Goal: Transaction & Acquisition: Purchase product/service

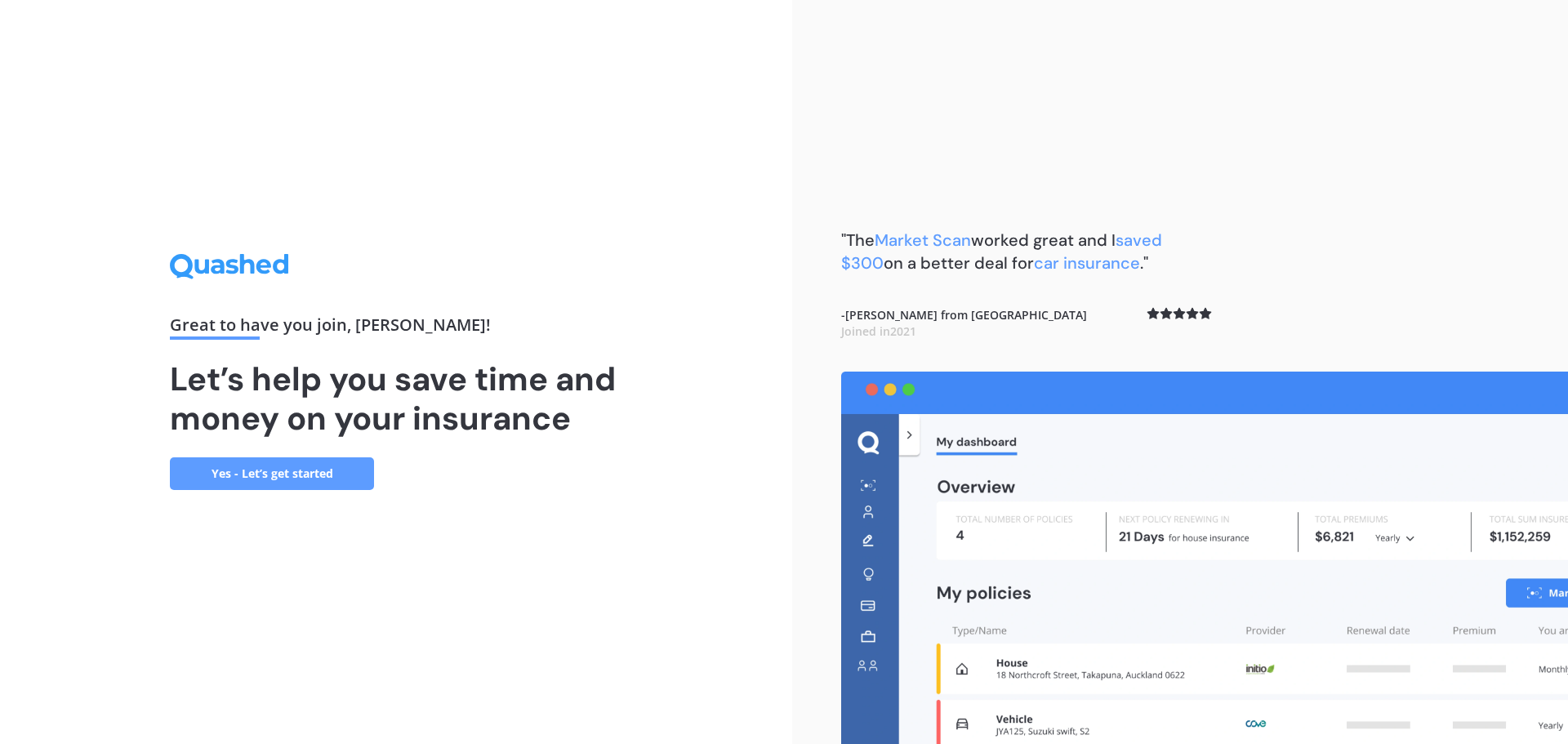
click at [334, 479] on link "Yes - Let’s get started" at bounding box center [272, 473] width 204 height 32
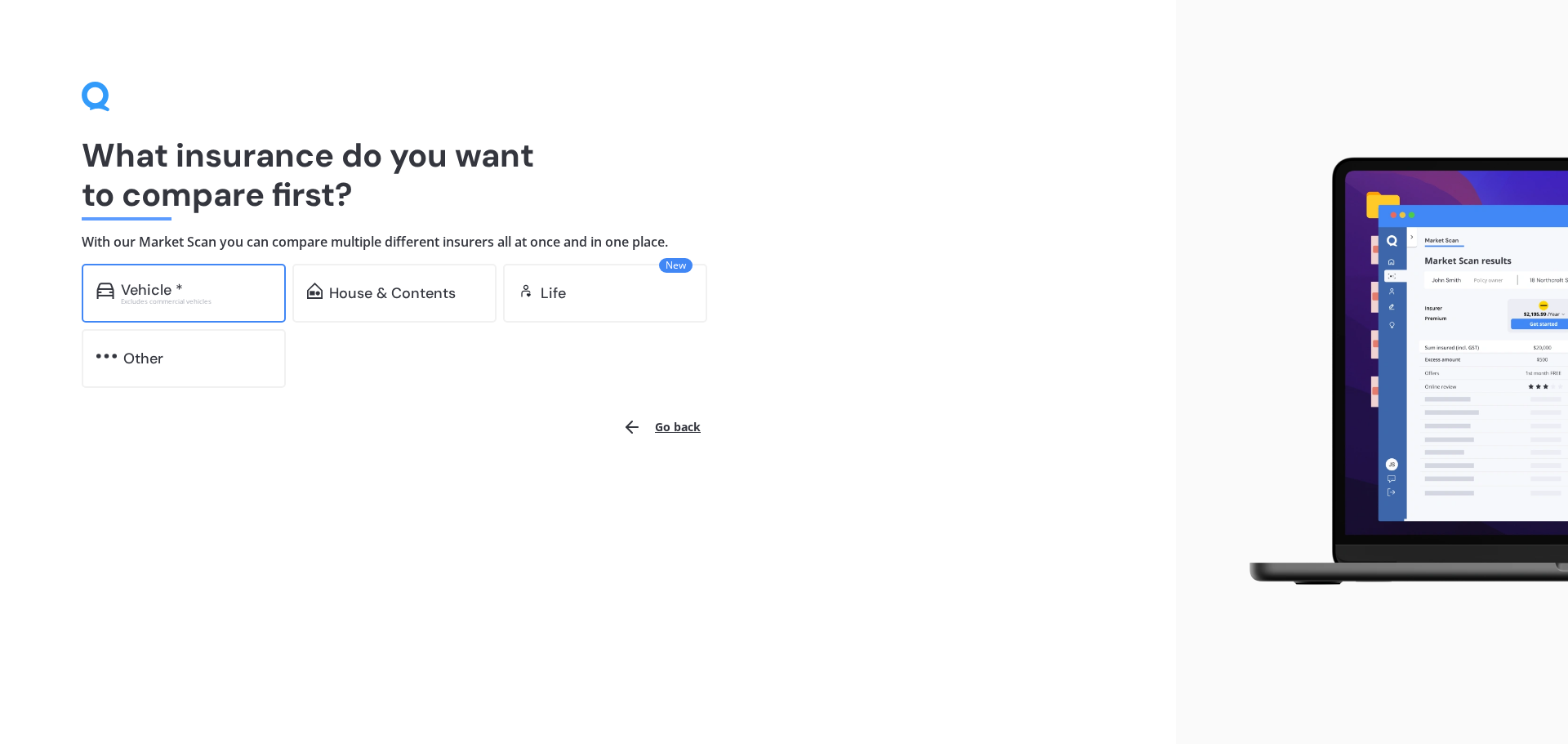
click at [220, 282] on div "Vehicle *" at bounding box center [196, 289] width 151 height 17
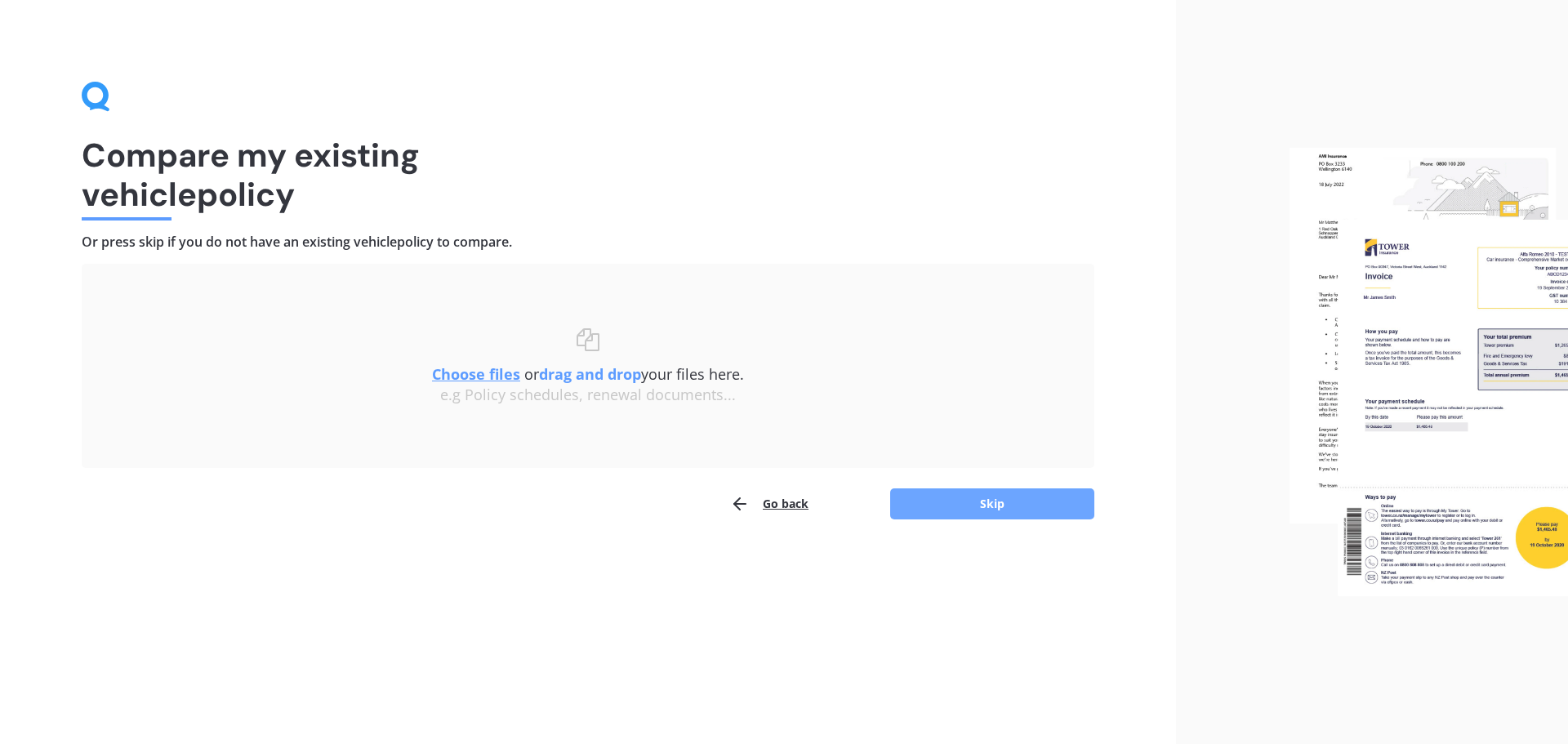
click at [915, 515] on button "Skip" at bounding box center [991, 503] width 204 height 31
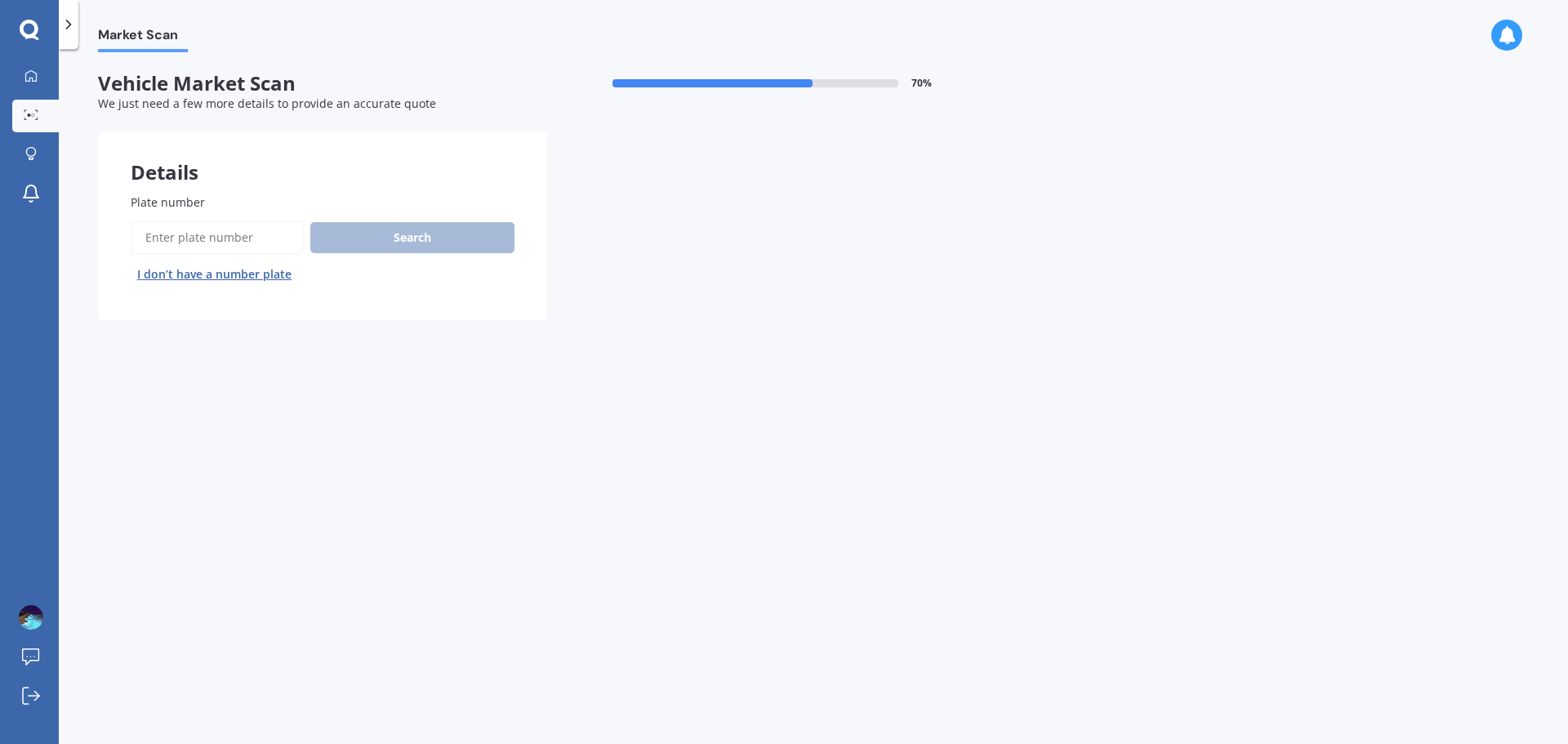
click at [261, 236] on input "Plate number" at bounding box center [217, 237] width 173 height 34
type input "rgn975"
click at [0, 0] on button "Next" at bounding box center [0, 0] width 0 height 0
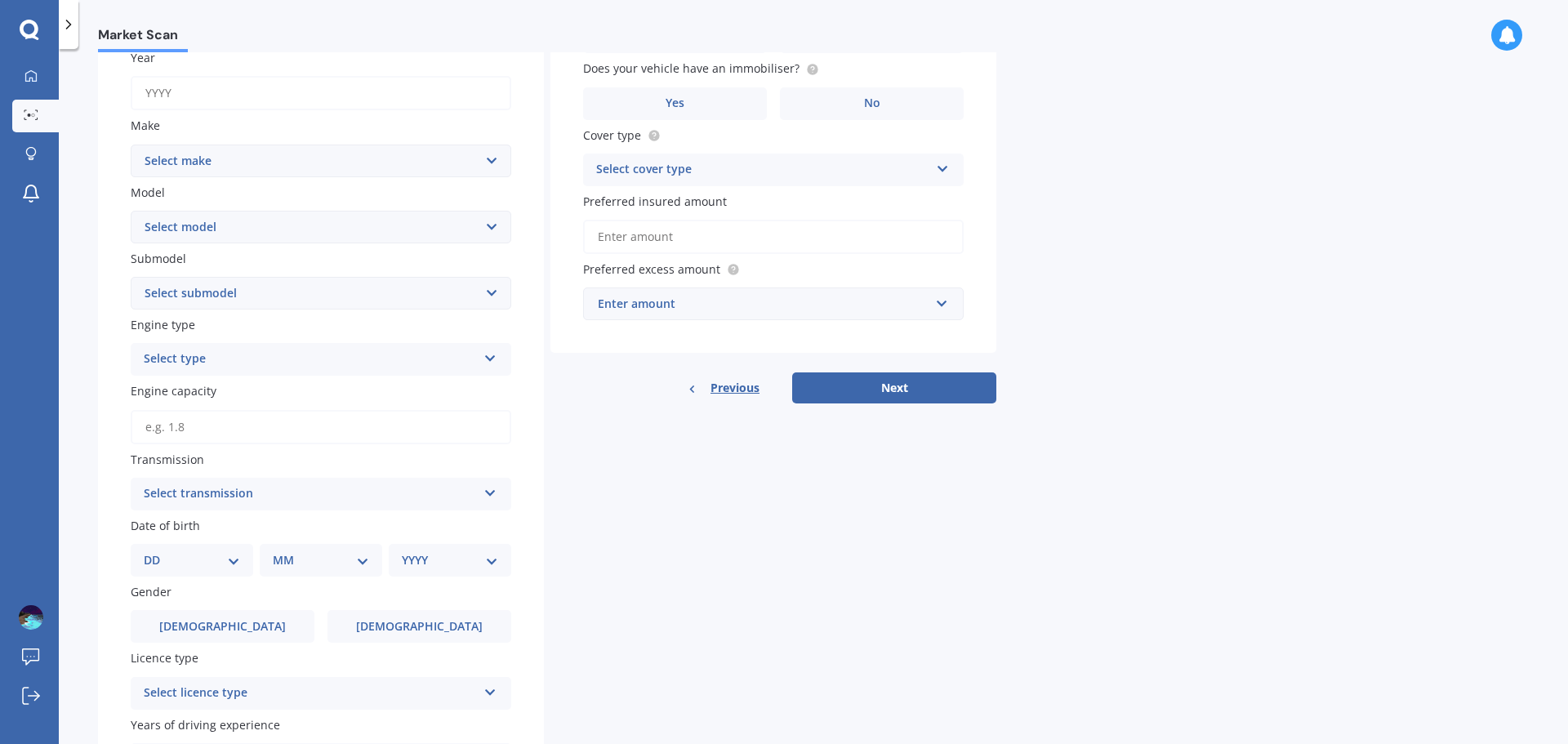
scroll to position [82, 0]
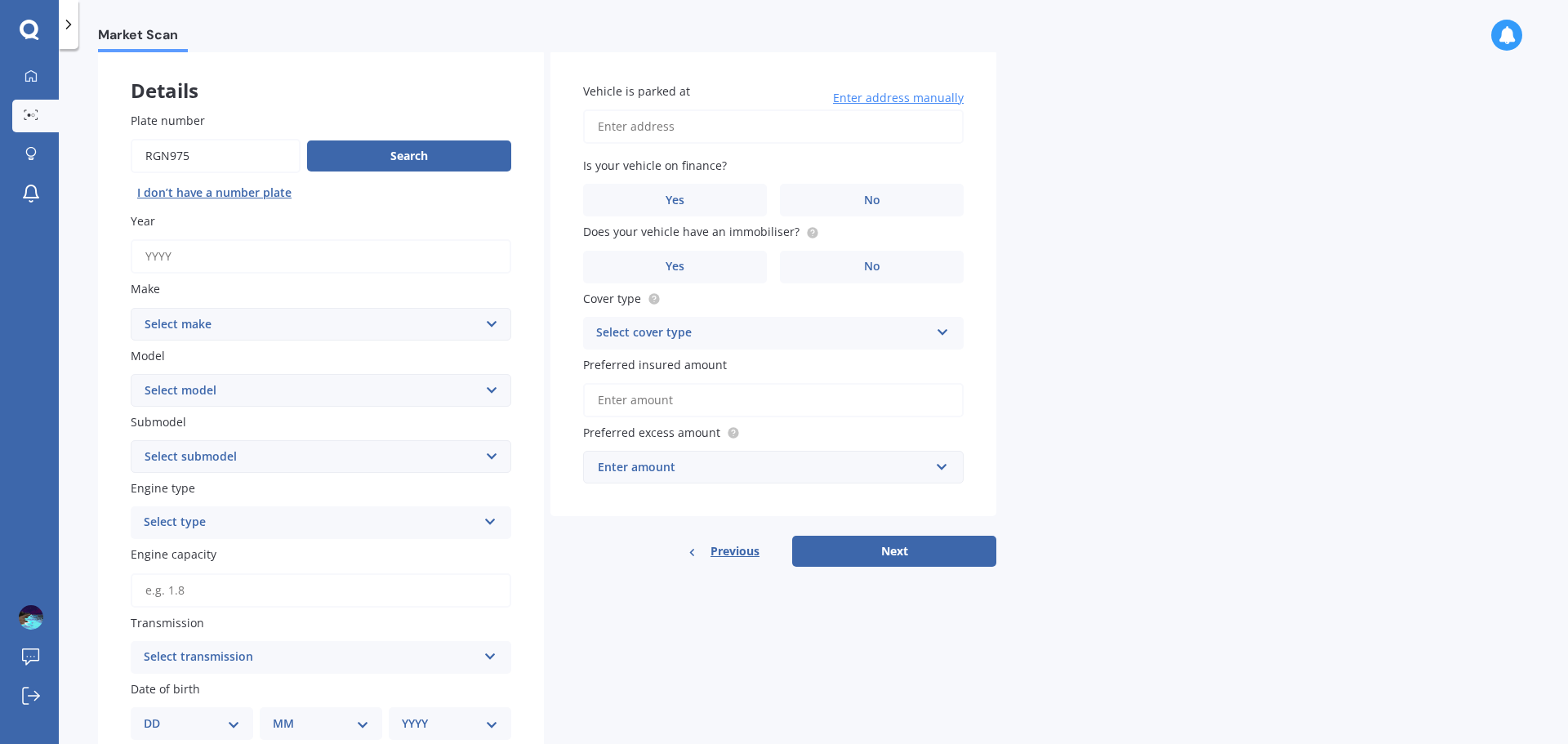
click at [253, 326] on select "Select make AC ALFA ROMEO ASTON MARTIN AUDI AUSTIN BEDFORD Bentley BMW BYD CADI…" at bounding box center [321, 324] width 380 height 32
select select "NISSAN"
click at [131, 308] on select "Select make AC ALFA ROMEO ASTON MARTIN AUDI AUSTIN BEDFORD Bentley BMW BYD CADI…" at bounding box center [321, 324] width 380 height 32
click at [166, 383] on select "Select model 1200 180SX 200SX 300ZX 350Z 370Z Ad Altima ARIYA Atlas Avenir Basa…" at bounding box center [321, 390] width 380 height 32
select select "NOTE"
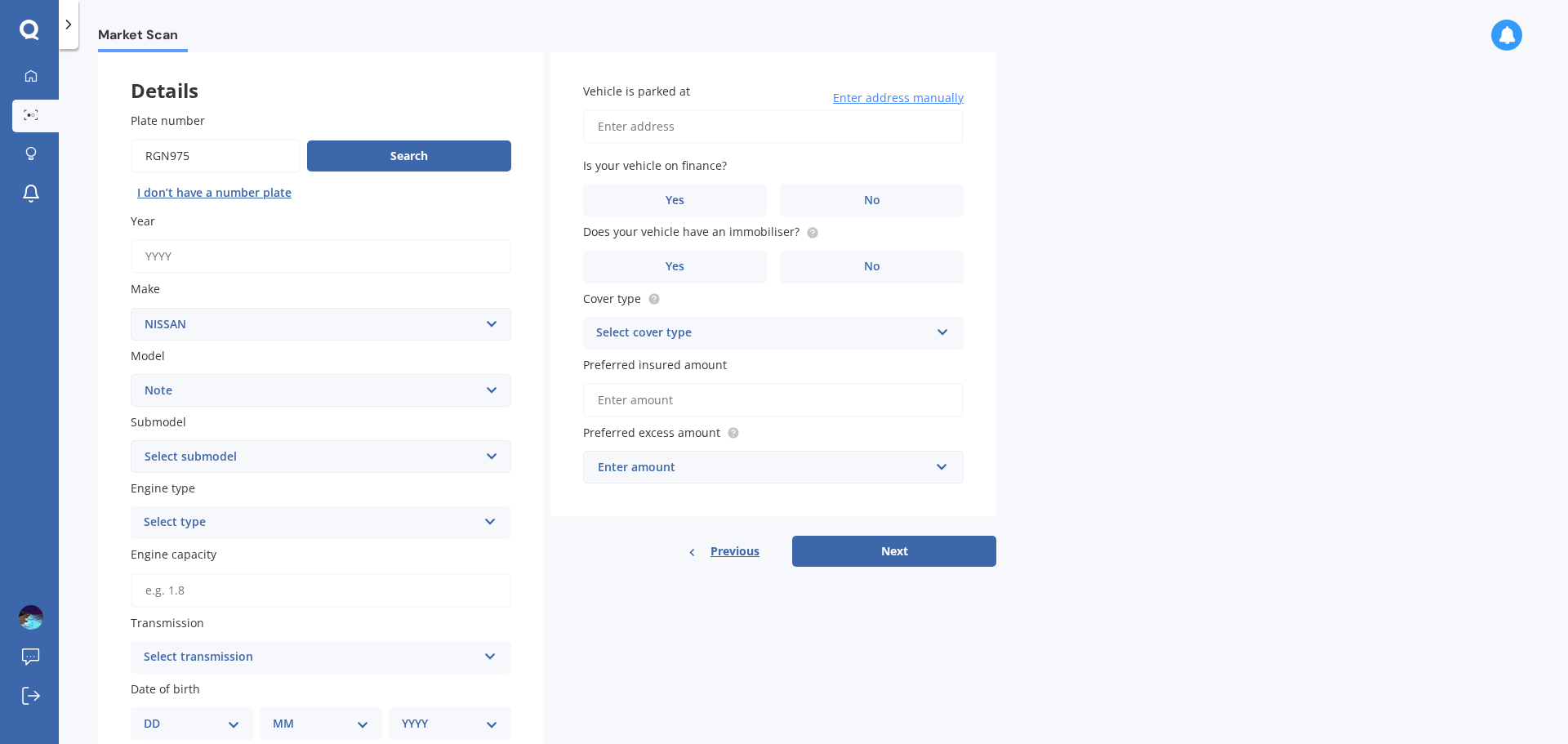
click at [131, 374] on select "Select model 1200 180SX 200SX 300ZX 350Z 370Z Ad Altima ARIYA Atlas Avenir Basa…" at bounding box center [321, 390] width 380 height 32
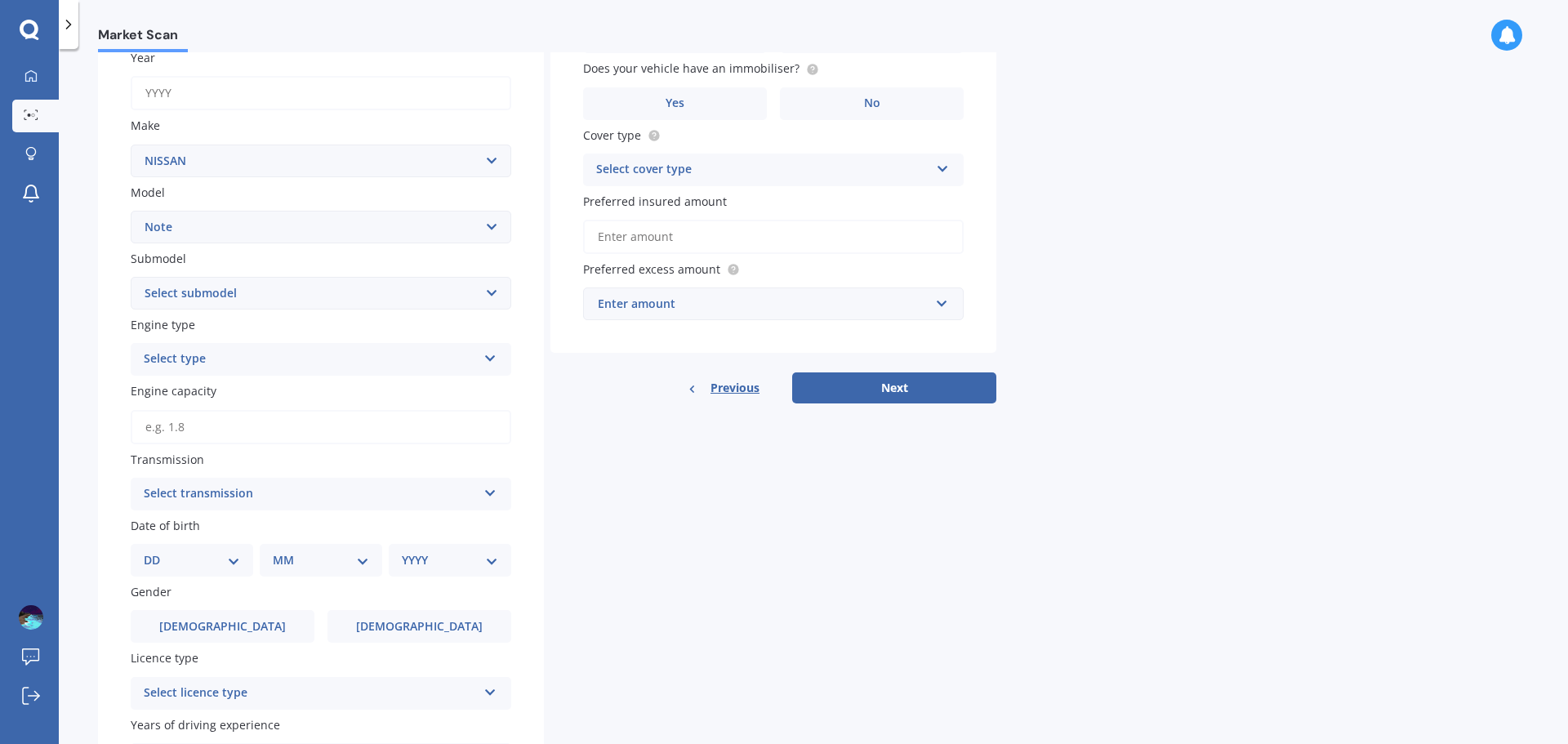
click at [180, 300] on select "Select submodel (All) E-Power Hatchback Non Turbo Station Wagon turbo" at bounding box center [321, 292] width 380 height 32
select select "E-POWER"
click at [131, 277] on select "Select submodel (All) E-Power Hatchback Non Turbo Station Wagon turbo" at bounding box center [321, 292] width 380 height 32
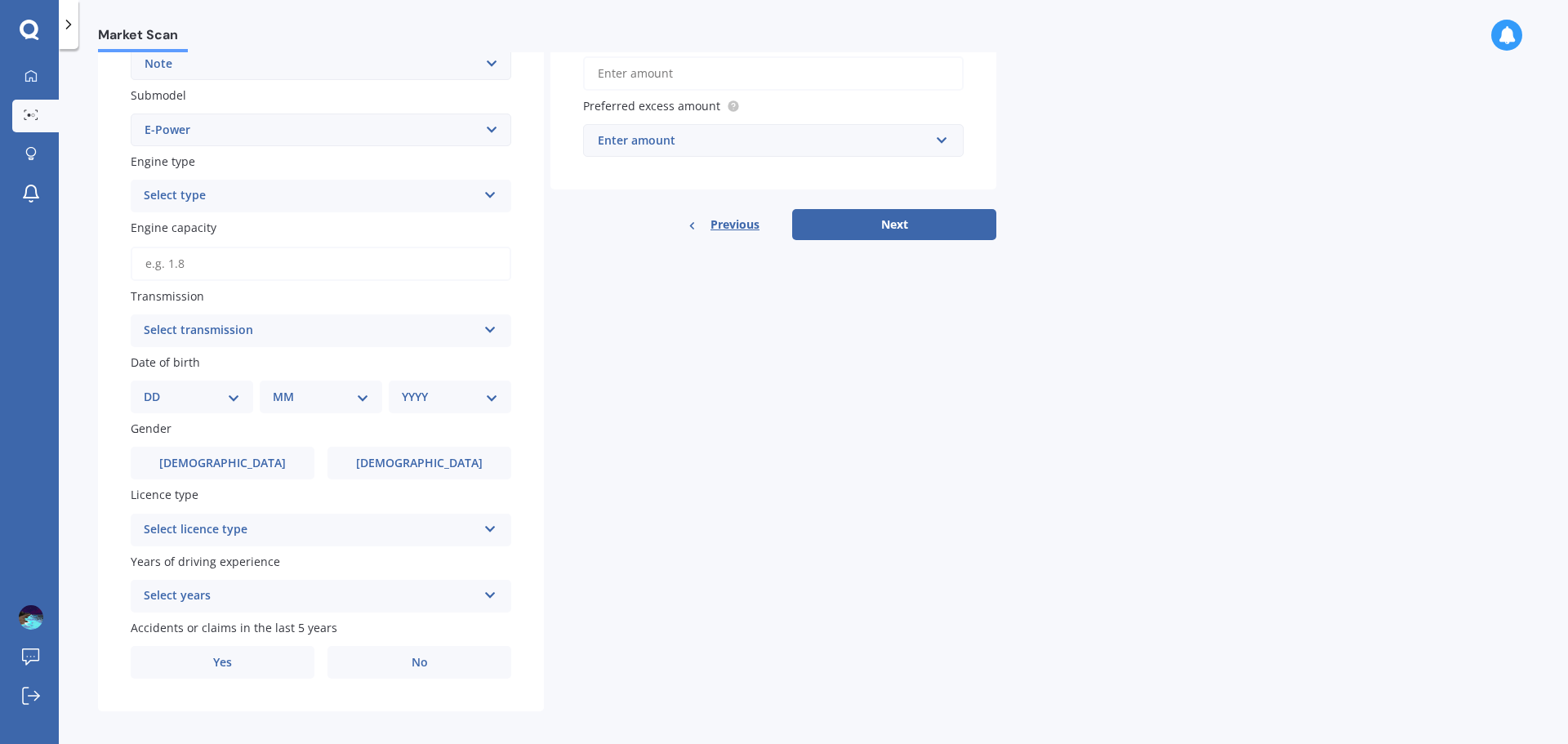
click at [196, 190] on div "Select type" at bounding box center [310, 196] width 333 height 20
click at [165, 305] on div "Hybrid" at bounding box center [321, 316] width 379 height 29
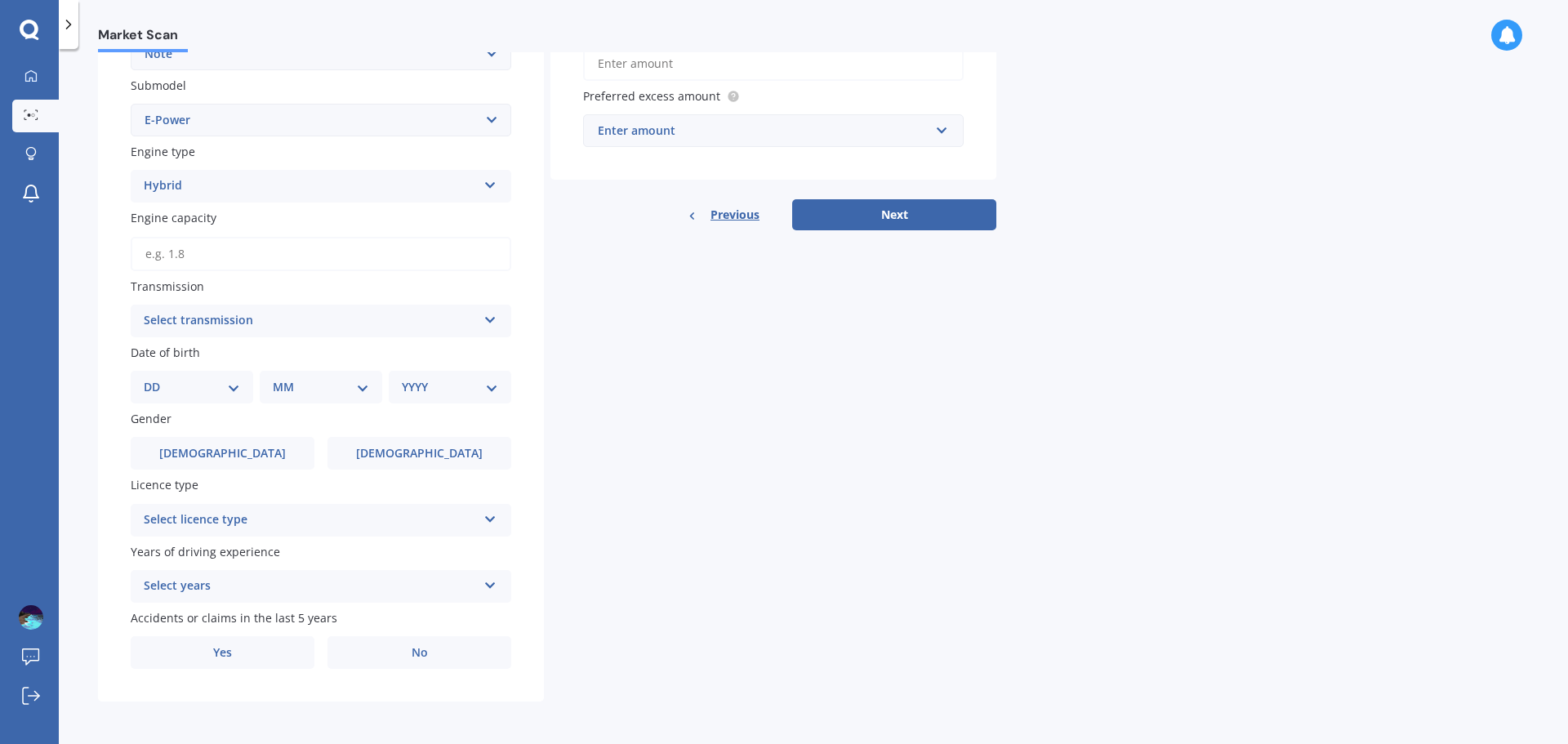
click at [180, 249] on input "Engine capacity" at bounding box center [321, 253] width 380 height 34
type input "1.2"
click at [182, 319] on div "Select transmission" at bounding box center [310, 321] width 333 height 20
click at [172, 359] on div "Auto" at bounding box center [321, 353] width 379 height 29
click at [165, 390] on select "DD 01 02 03 04 05 06 07 08 09 10 11 12 13 14 15 16 17 18 19 20 21 22 23 24 25 2…" at bounding box center [192, 387] width 97 height 18
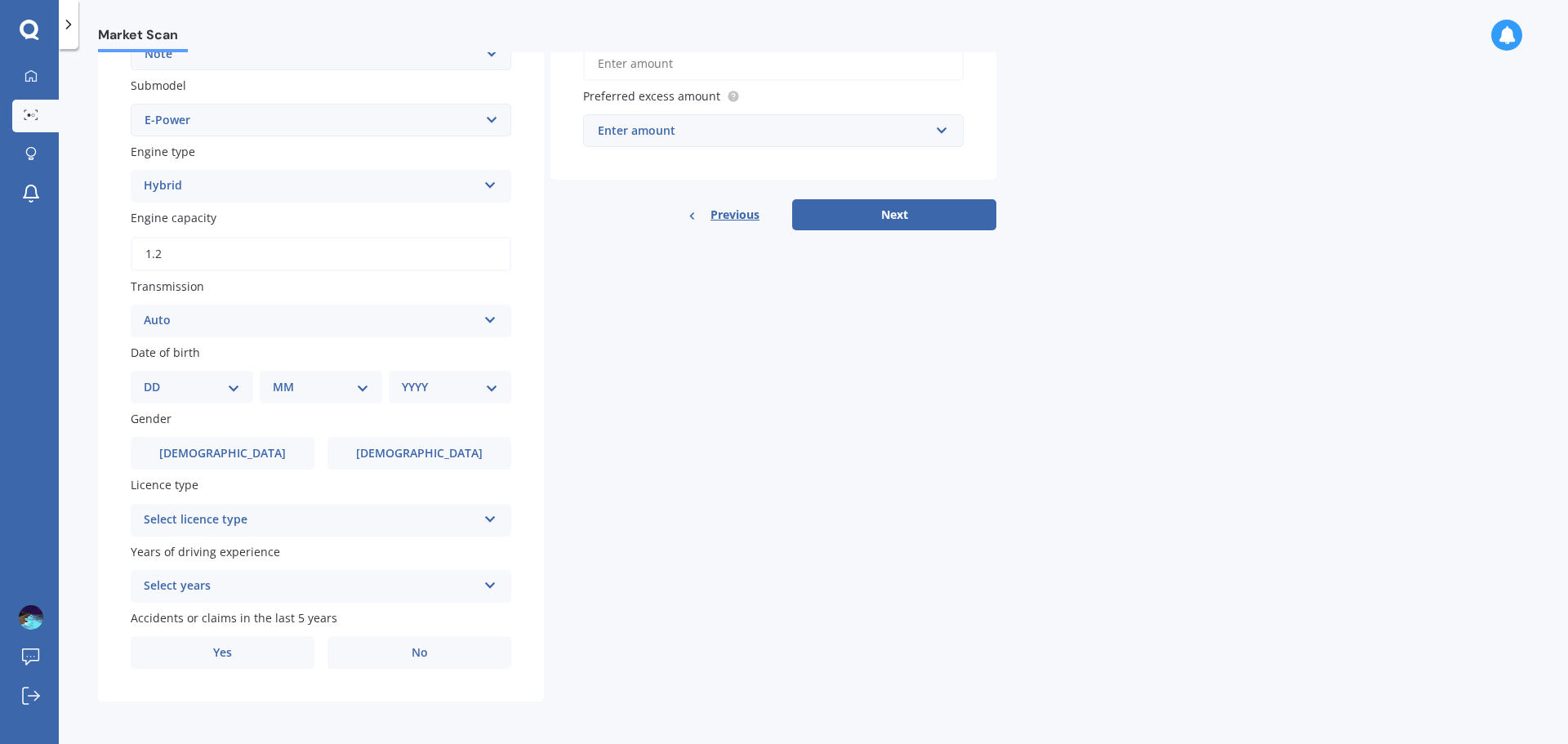
select select "10"
click at [156, 378] on select "DD 01 02 03 04 05 06 07 08 09 10 11 12 13 14 15 16 17 18 19 20 21 22 23 24 25 2…" at bounding box center [192, 387] width 97 height 18
click at [311, 390] on select "MM 01 02 03 04 05 06 07 08 09 10 11 12" at bounding box center [325, 387] width 90 height 18
select select "08"
click at [280, 378] on select "MM 01 02 03 04 05 06 07 08 09 10 11 12" at bounding box center [325, 387] width 90 height 18
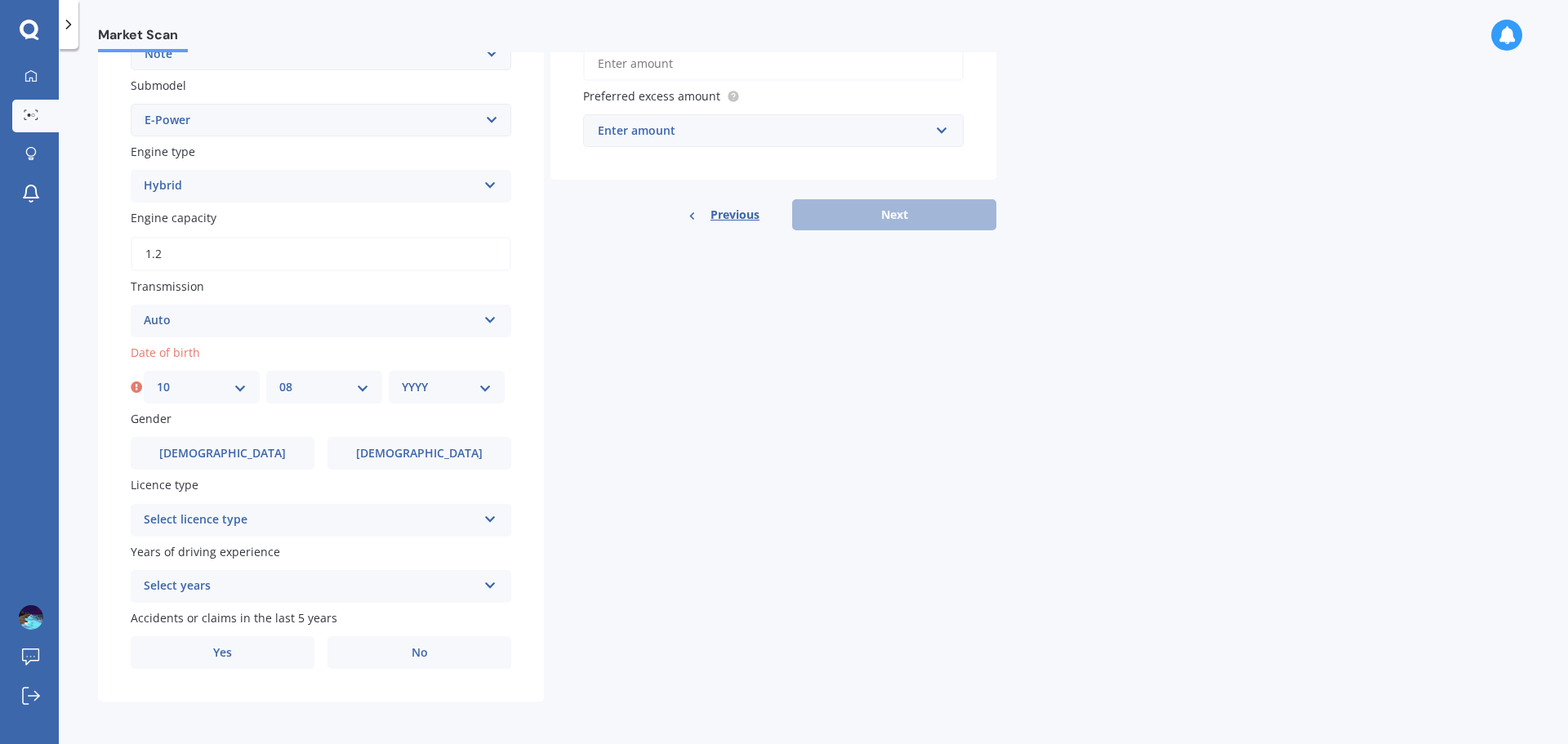
click at [407, 382] on select "YYYY 2025 2024 2023 2022 2021 2020 2019 2018 2017 2016 2015 2014 2013 2012 2011…" at bounding box center [447, 387] width 90 height 18
select select "1995"
click at [402, 378] on select "YYYY 2025 2024 2023 2022 2021 2020 2019 2018 2017 2016 2015 2014 2013 2012 2011…" at bounding box center [447, 387] width 90 height 18
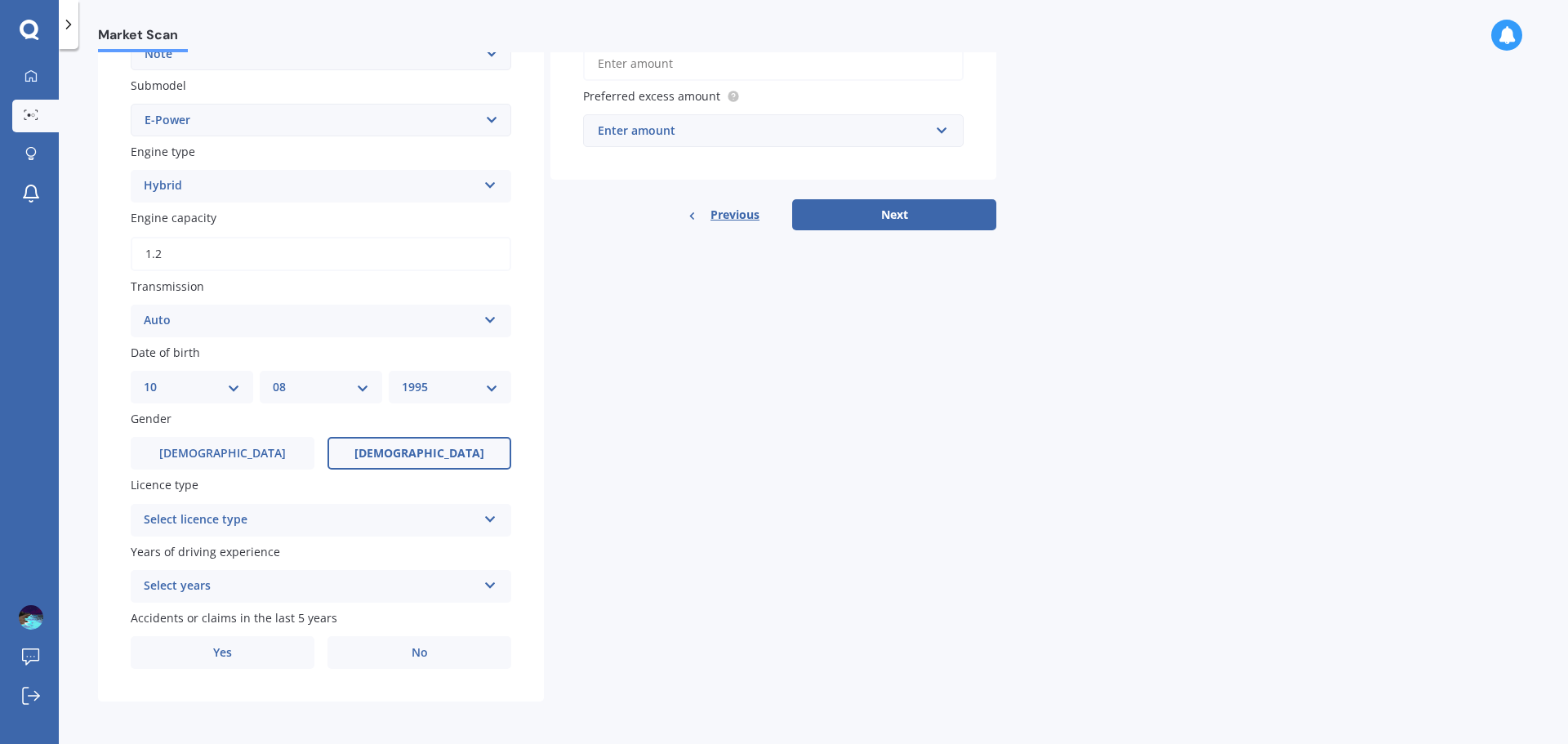
click at [381, 459] on label "[DEMOGRAPHIC_DATA]" at bounding box center [419, 453] width 184 height 32
click at [0, 0] on input "[DEMOGRAPHIC_DATA]" at bounding box center [0, 0] width 0 height 0
click at [282, 521] on div "Select licence type" at bounding box center [310, 520] width 333 height 20
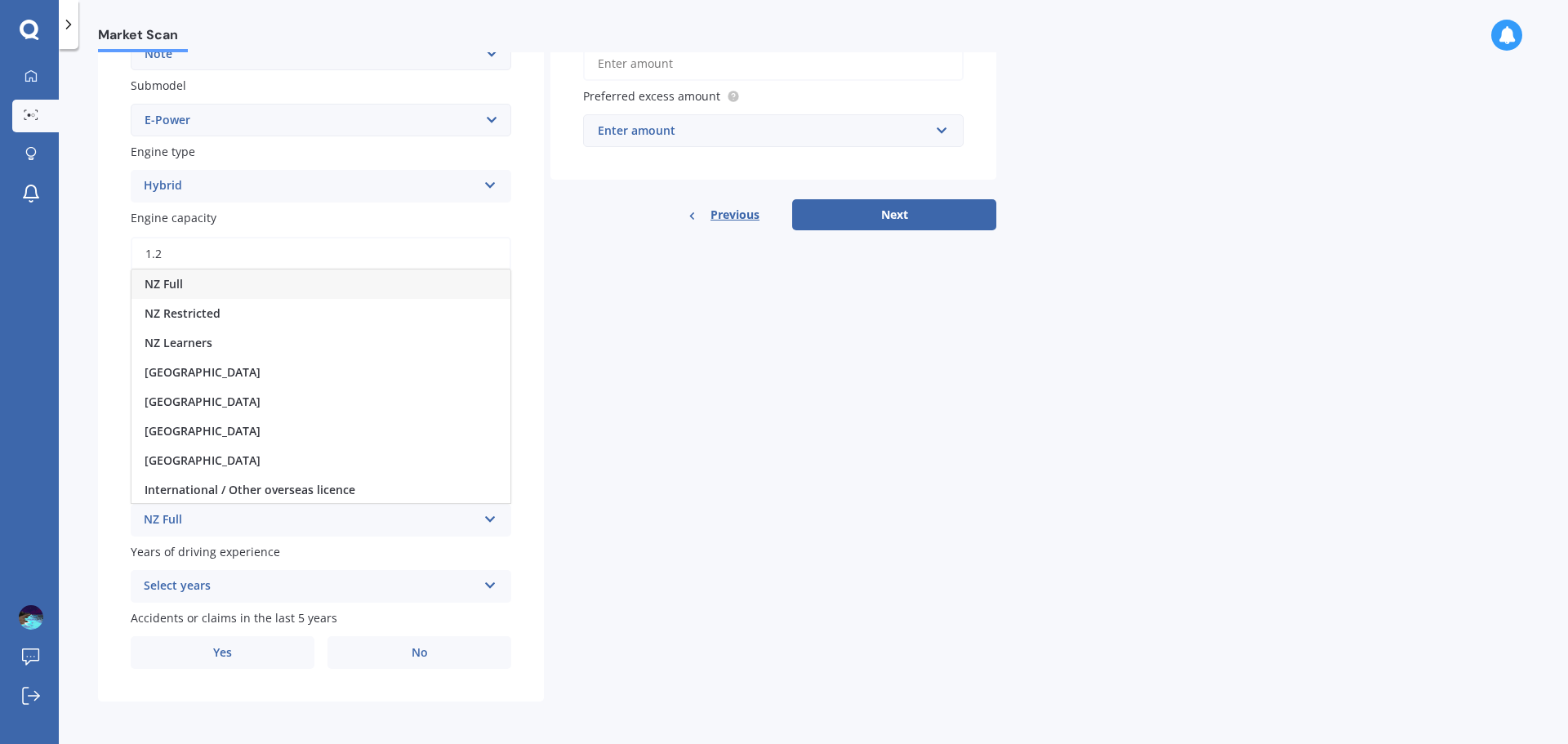
click at [262, 282] on div "NZ Full" at bounding box center [321, 284] width 379 height 29
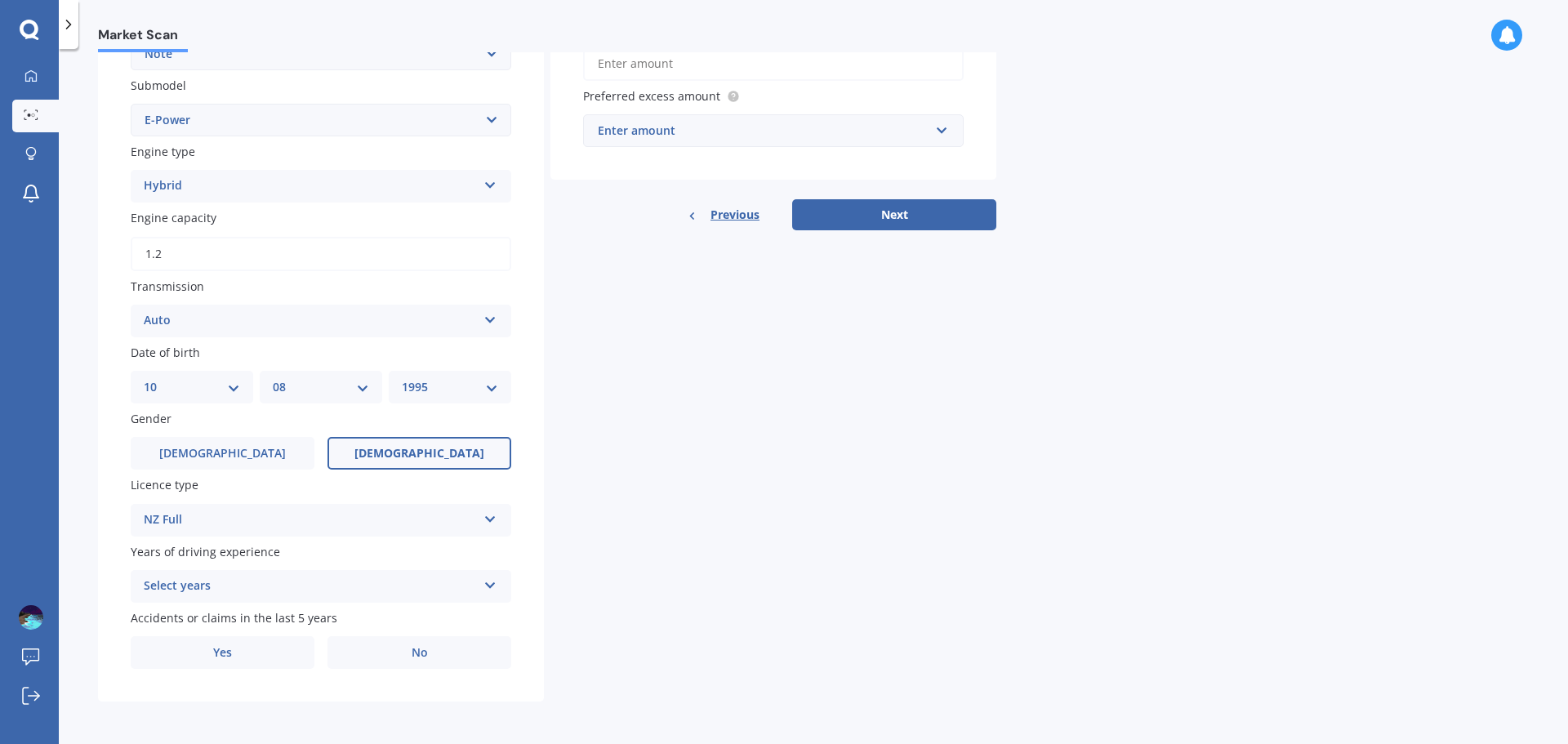
click at [240, 587] on div "Select years" at bounding box center [310, 587] width 333 height 20
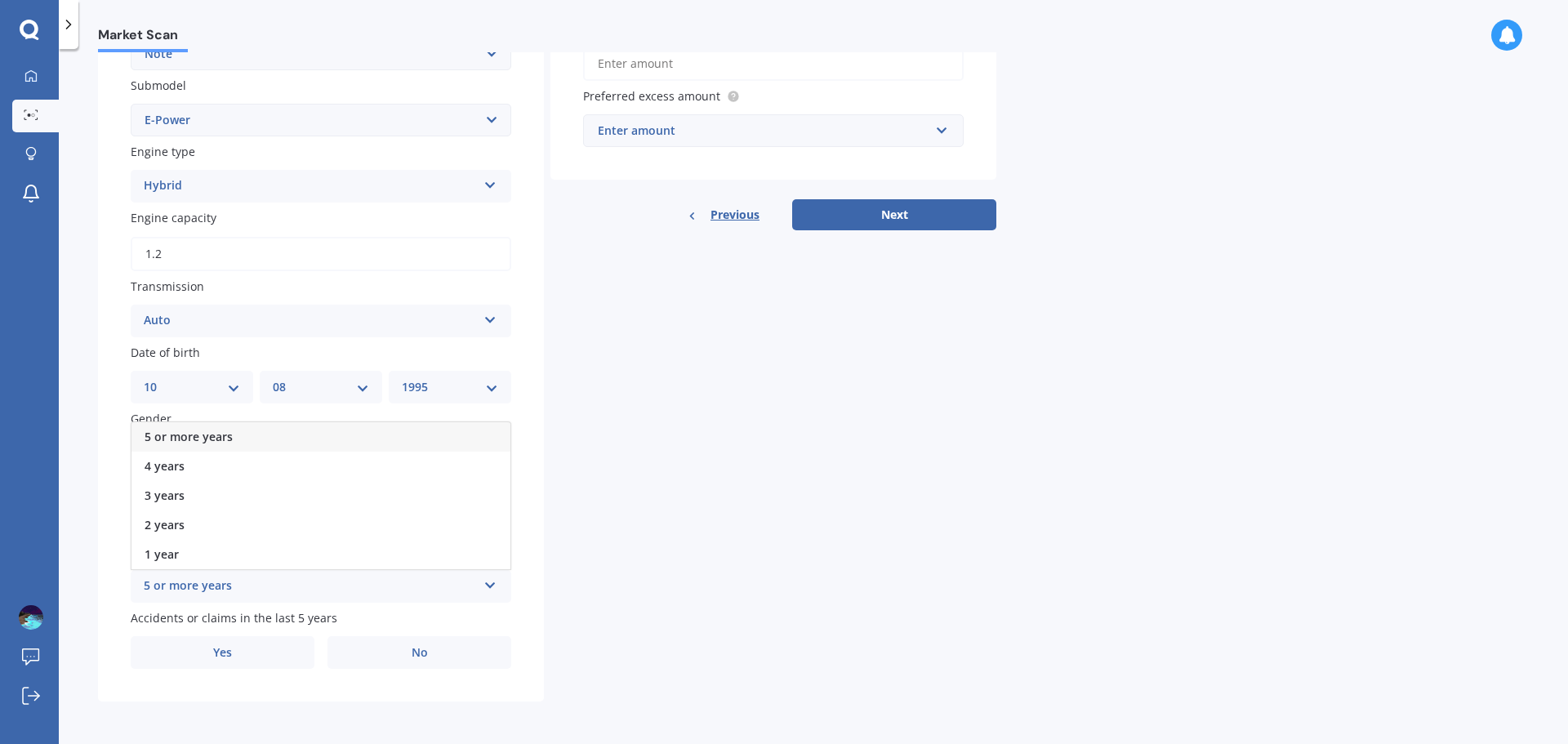
click at [235, 433] on div "5 or more years" at bounding box center [321, 437] width 379 height 29
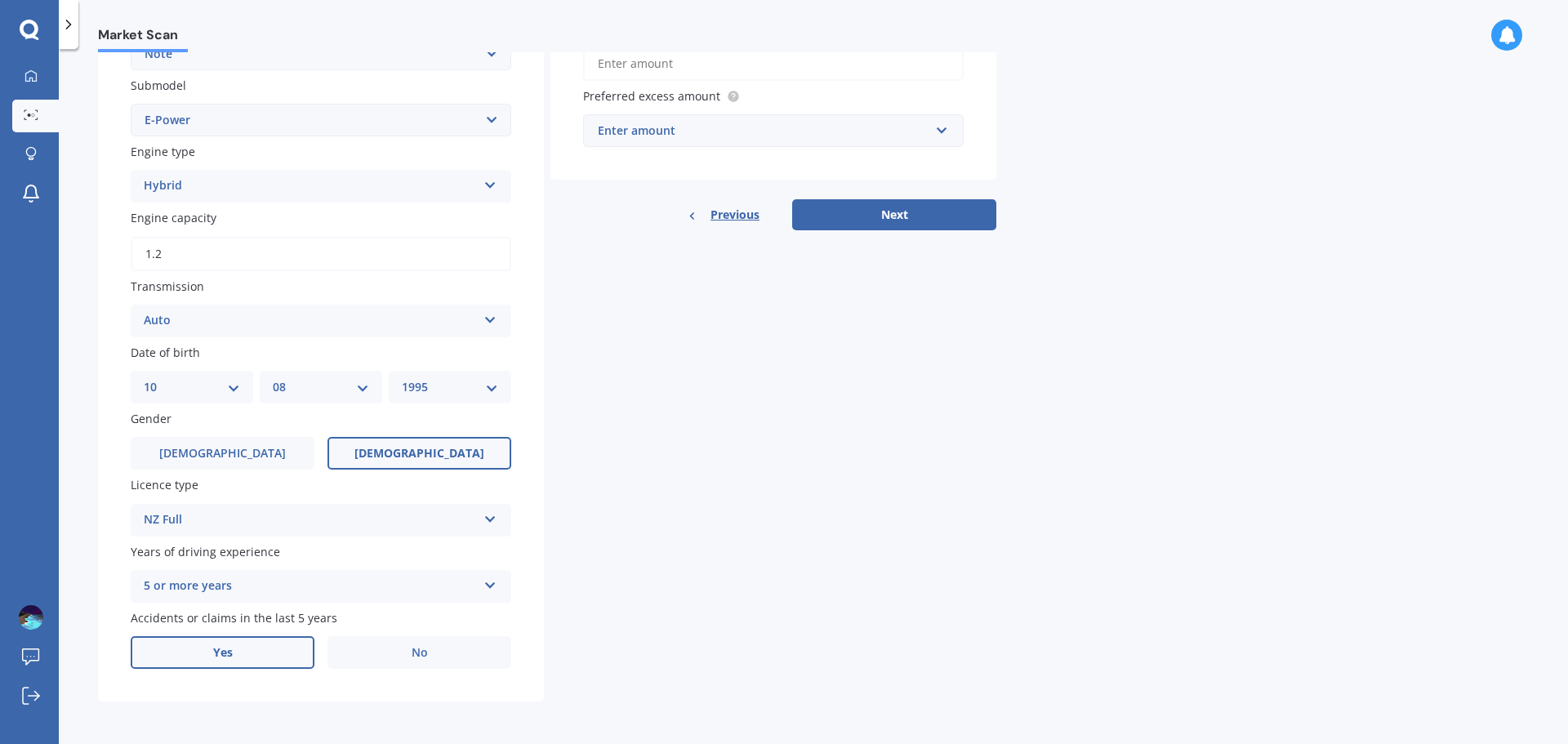
click at [286, 651] on label "Yes" at bounding box center [223, 652] width 184 height 32
click at [0, 0] on input "Yes" at bounding box center [0, 0] width 0 height 0
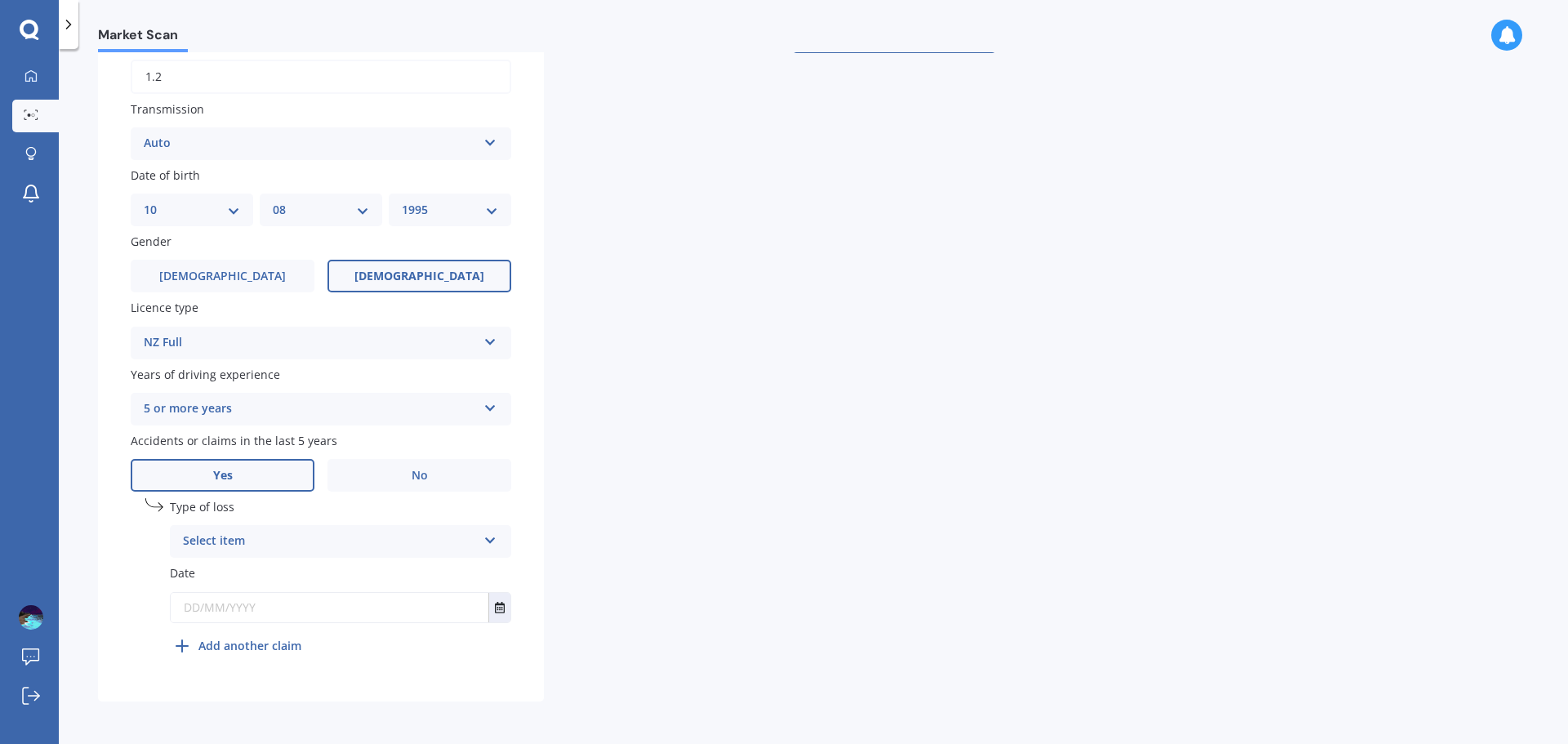
click at [306, 546] on div "Select item" at bounding box center [329, 542] width 294 height 20
click at [309, 578] on div "At fault accident" at bounding box center [340, 573] width 339 height 29
click at [234, 602] on input "text" at bounding box center [329, 607] width 318 height 29
click at [496, 612] on icon "Select date" at bounding box center [500, 608] width 10 height 12
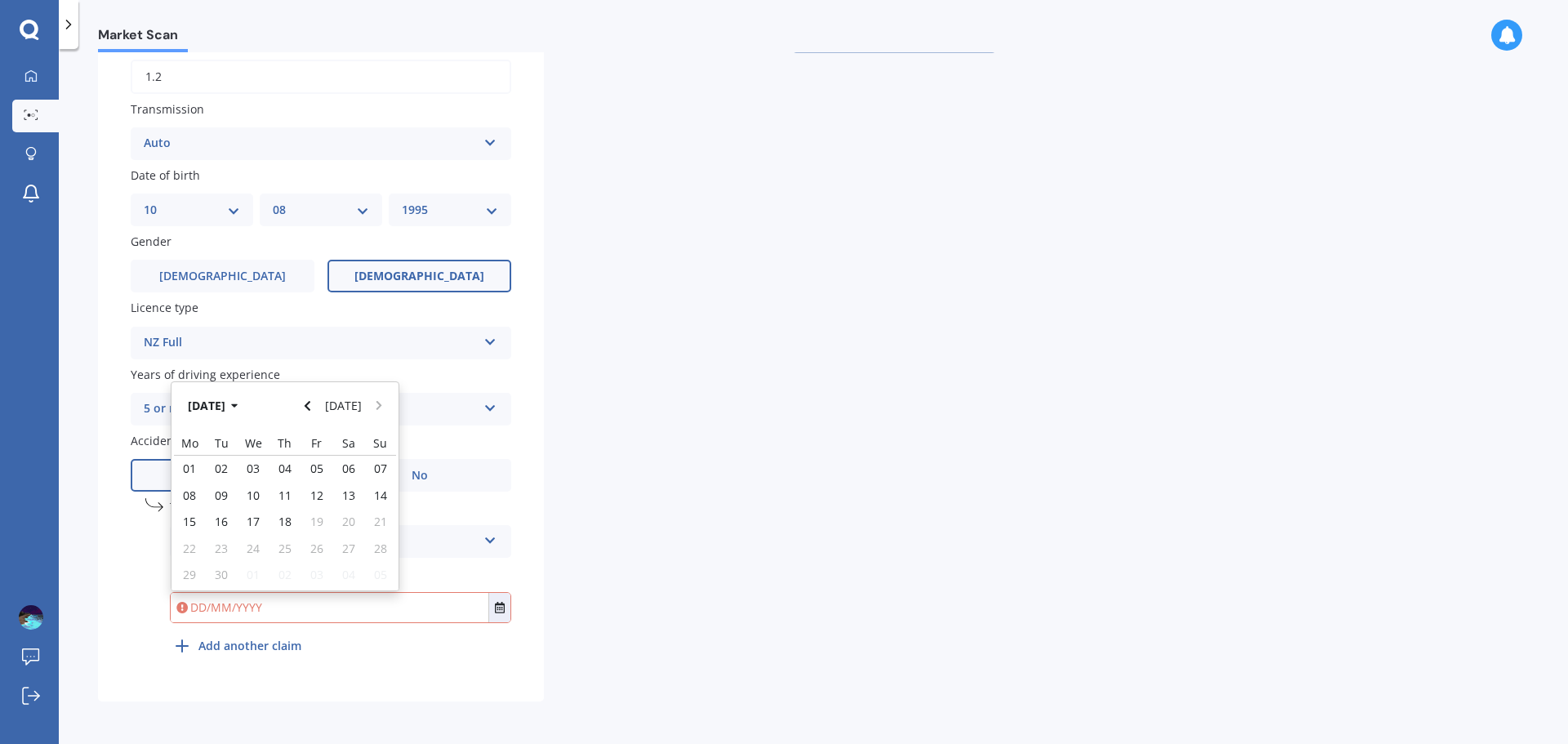
click at [239, 409] on icon "button" at bounding box center [235, 406] width 8 height 12
click at [367, 515] on span "Aug" at bounding box center [369, 510] width 22 height 16
click at [318, 405] on button "Navigate back" at bounding box center [308, 406] width 22 height 29
click at [284, 597] on input "text" at bounding box center [329, 607] width 318 height 29
drag, startPoint x: 284, startPoint y: 607, endPoint x: 293, endPoint y: 608, distance: 9.1
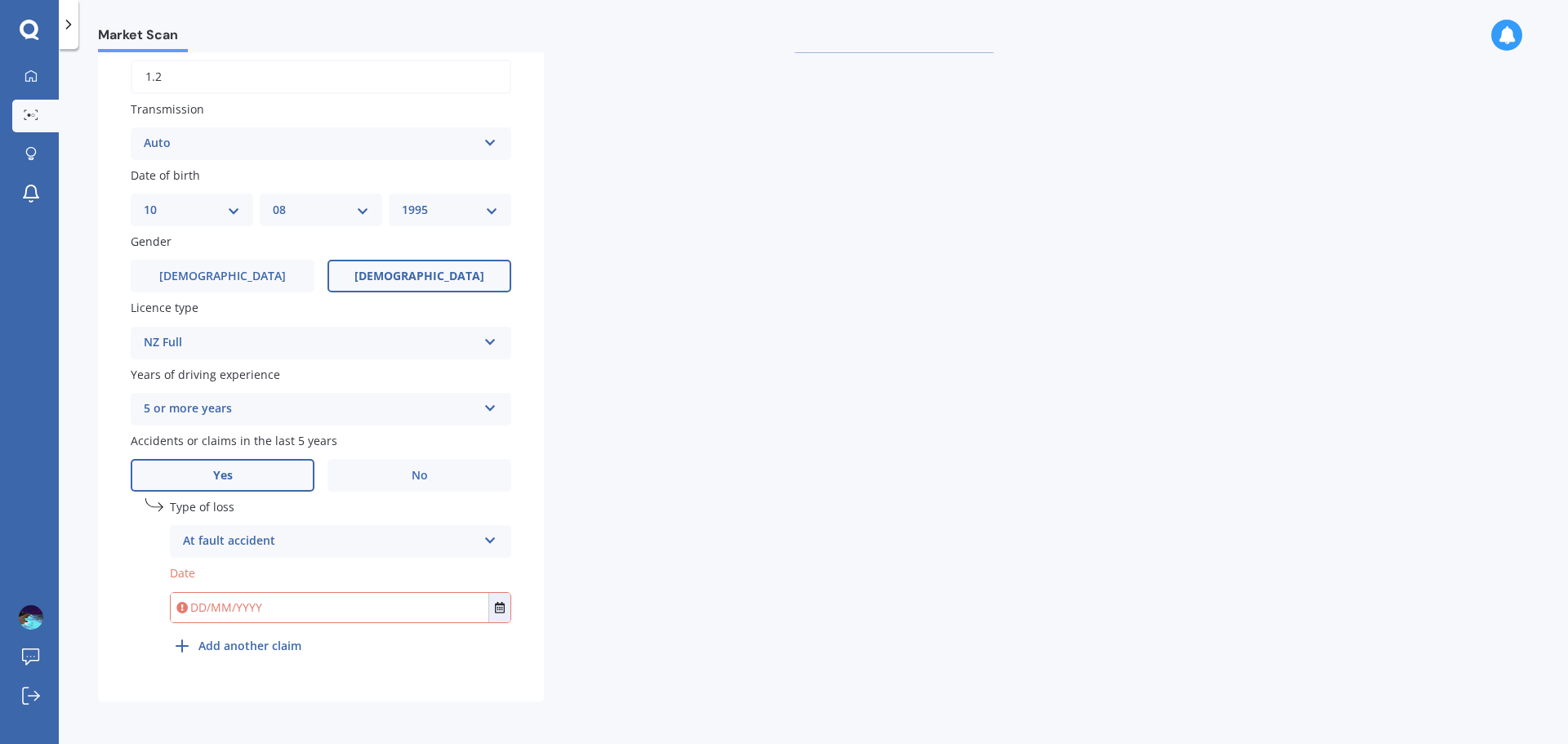
click at [289, 608] on input "text" at bounding box center [329, 607] width 318 height 29
click at [487, 610] on input "text" at bounding box center [329, 607] width 318 height 29
click at [506, 612] on button "Select date" at bounding box center [499, 607] width 22 height 29
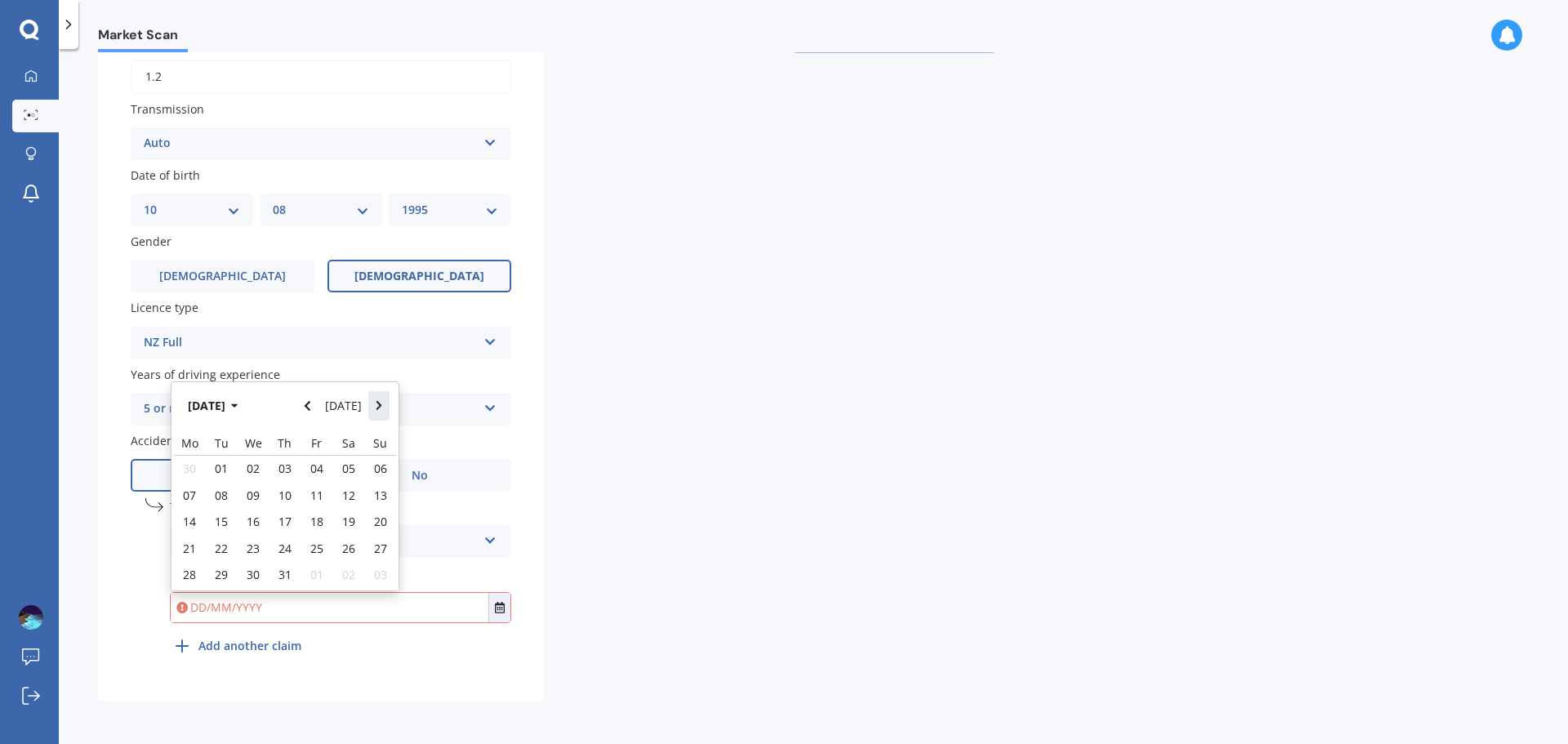
click at [383, 406] on button "Navigate forward" at bounding box center [379, 406] width 22 height 29
click at [251, 522] on span "13" at bounding box center [252, 521] width 13 height 16
type input "[DATE]"
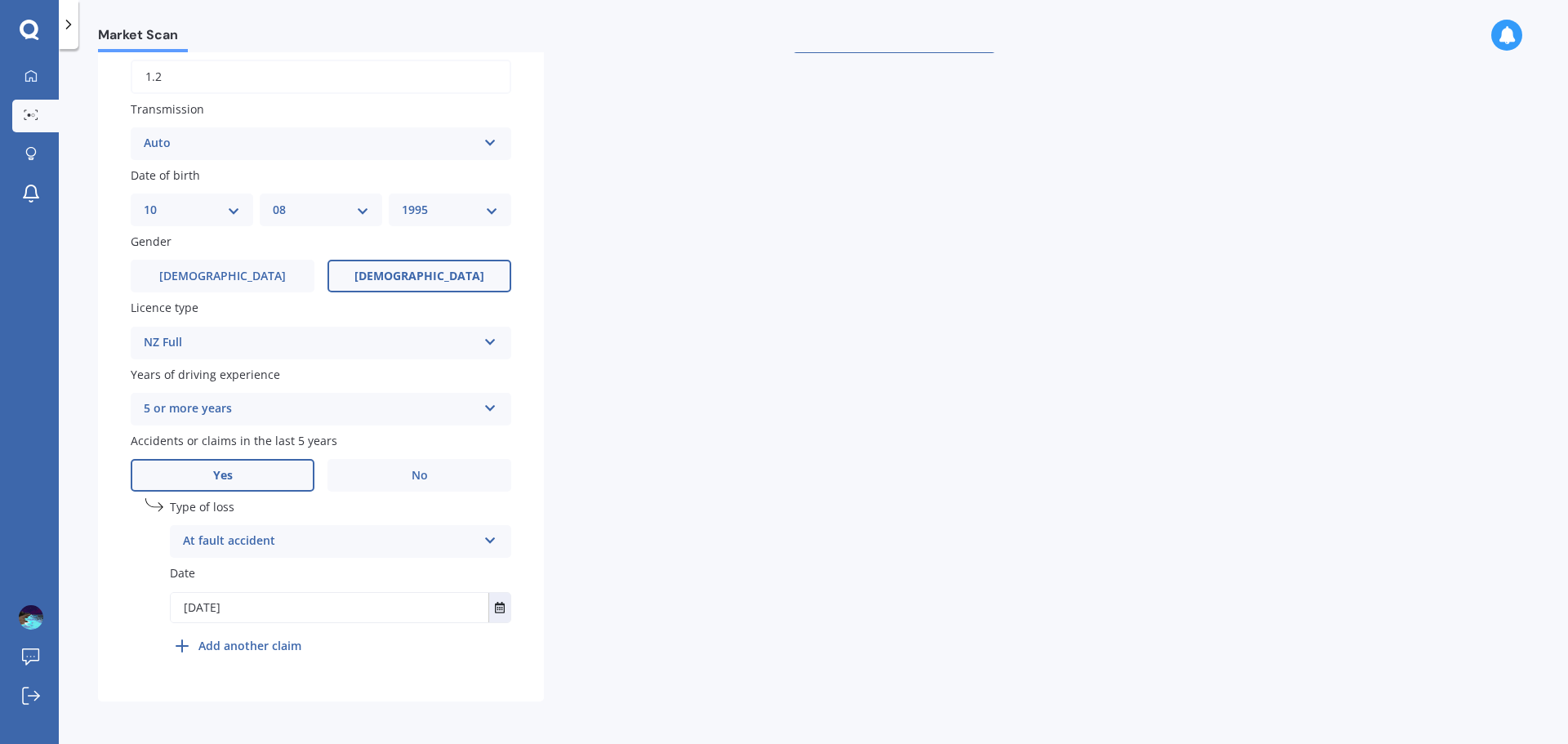
click at [613, 511] on div "Details Plate number Search I don’t have a number plate Year Make Select make A…" at bounding box center [546, 119] width 898 height 1165
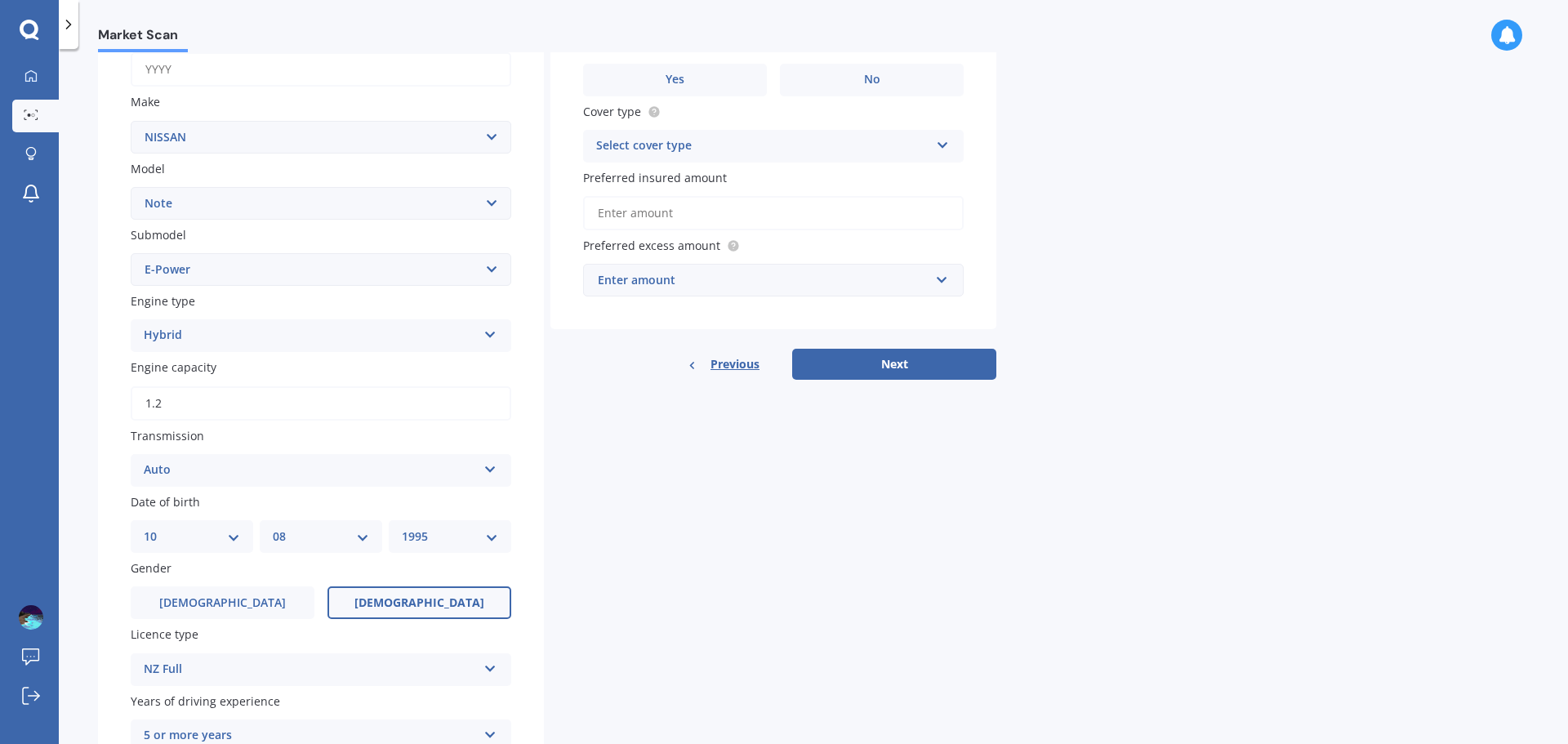
scroll to position [0, 0]
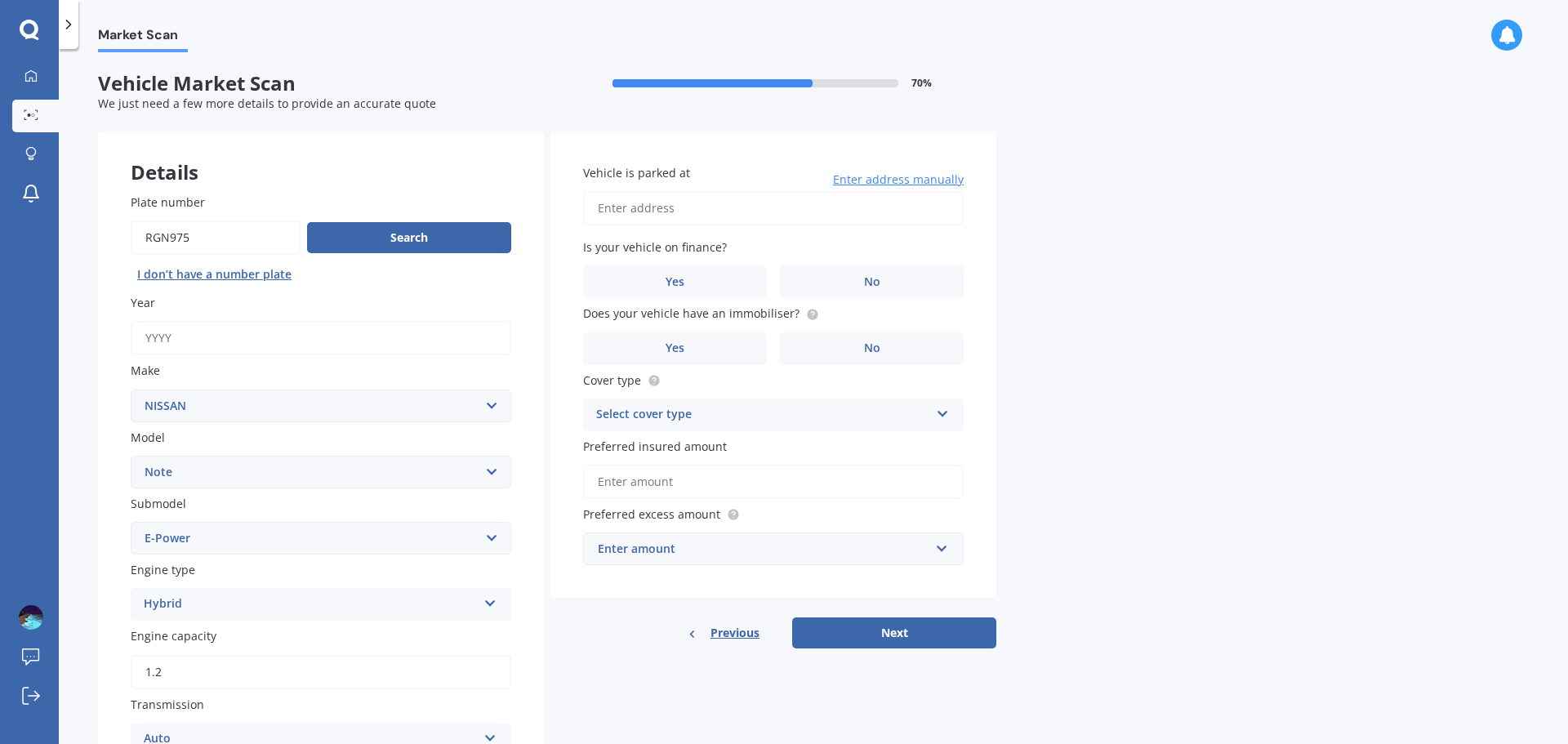
click at [773, 215] on input "Vehicle is parked at" at bounding box center [772, 207] width 380 height 34
type input "21 Swan CresPakurang 2010"
click at [848, 285] on label "No" at bounding box center [872, 281] width 184 height 32
click at [0, 0] on input "No" at bounding box center [0, 0] width 0 height 0
click at [743, 354] on label "Yes" at bounding box center [675, 348] width 184 height 32
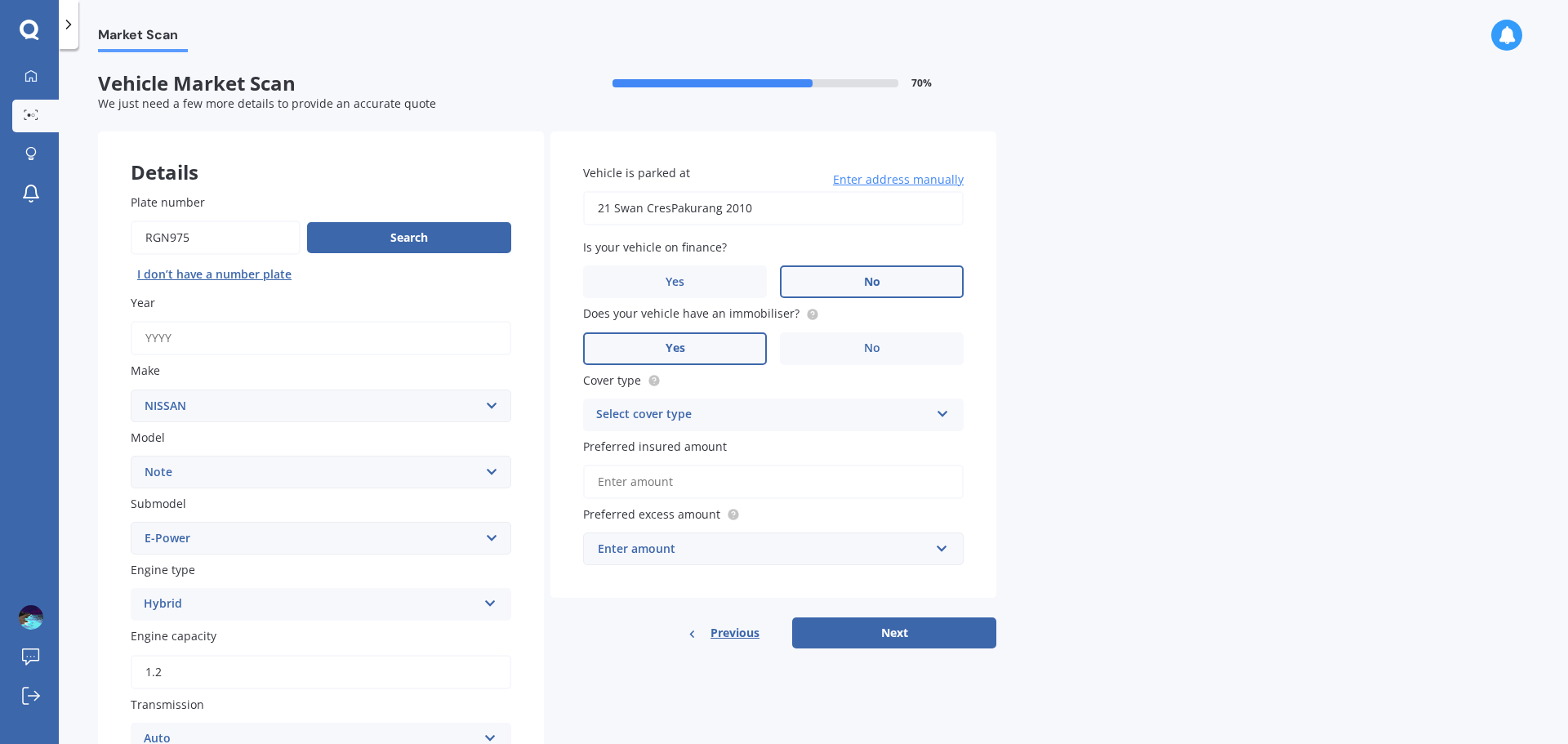
click at [0, 0] on input "Yes" at bounding box center [0, 0] width 0 height 0
click at [806, 316] on circle at bounding box center [811, 314] width 11 height 11
click at [1097, 312] on div "Market Scan Vehicle Market Scan 70 % We just need a few more details to provide…" at bounding box center [812, 399] width 1508 height 695
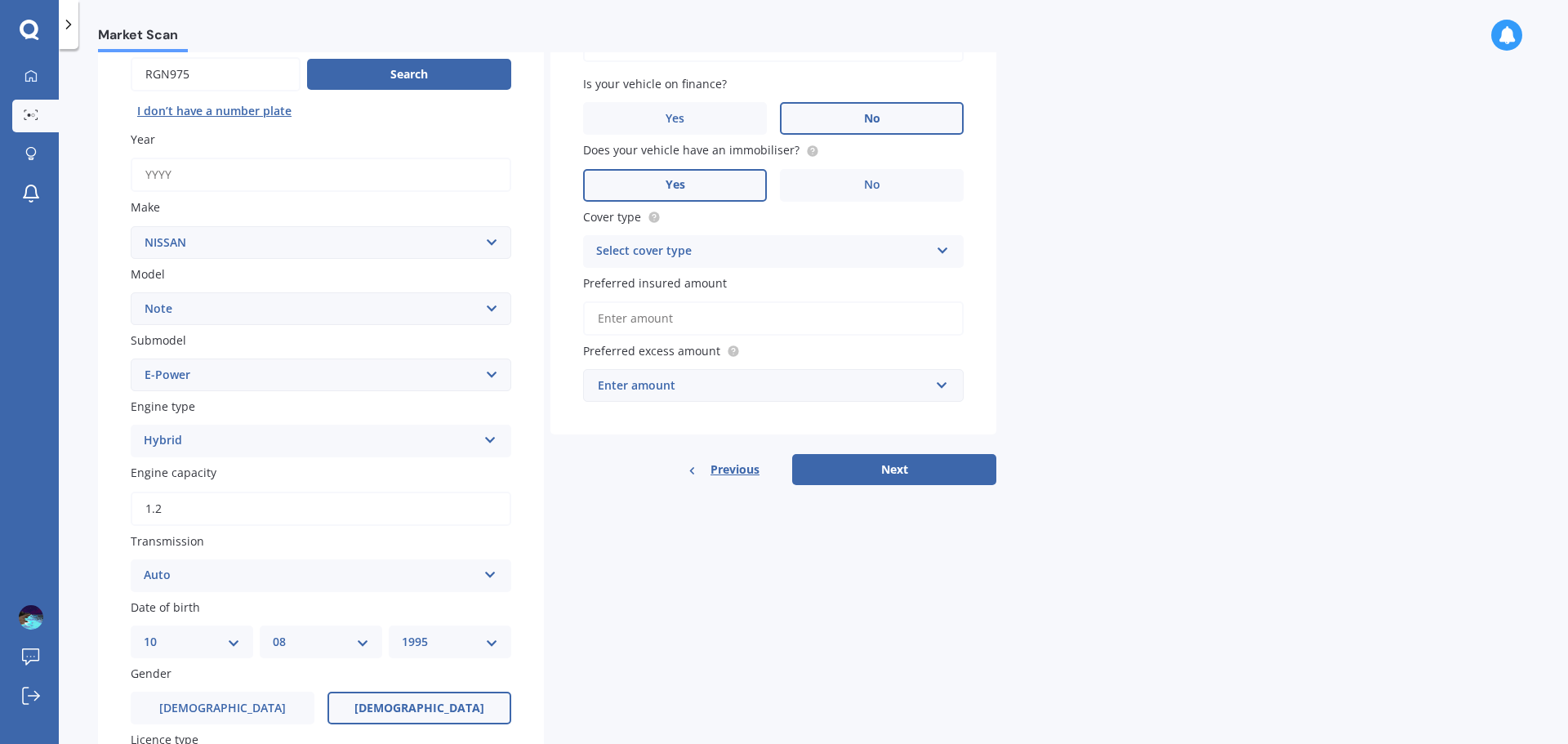
click at [695, 256] on div "Select cover type" at bounding box center [762, 251] width 333 height 20
click at [691, 288] on div "Comprehensive" at bounding box center [773, 284] width 379 height 29
click at [678, 323] on input "Preferred insured amount" at bounding box center [772, 318] width 380 height 34
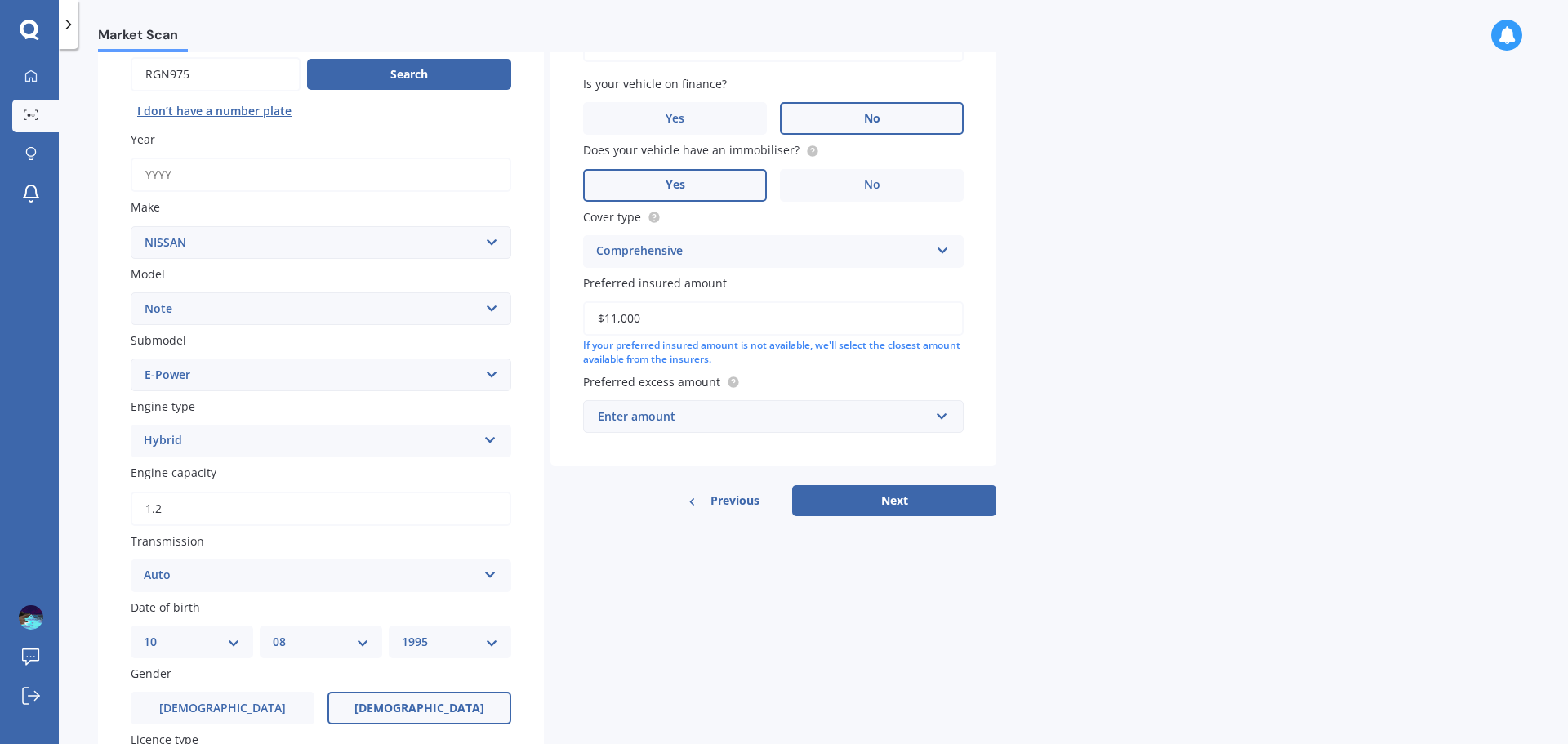
type input "$11,000"
click at [1080, 339] on div "Market Scan Vehicle Market Scan 70 % We just need a few more details to provide…" at bounding box center [812, 399] width 1508 height 695
click at [798, 422] on div "Enter amount" at bounding box center [762, 416] width 331 height 18
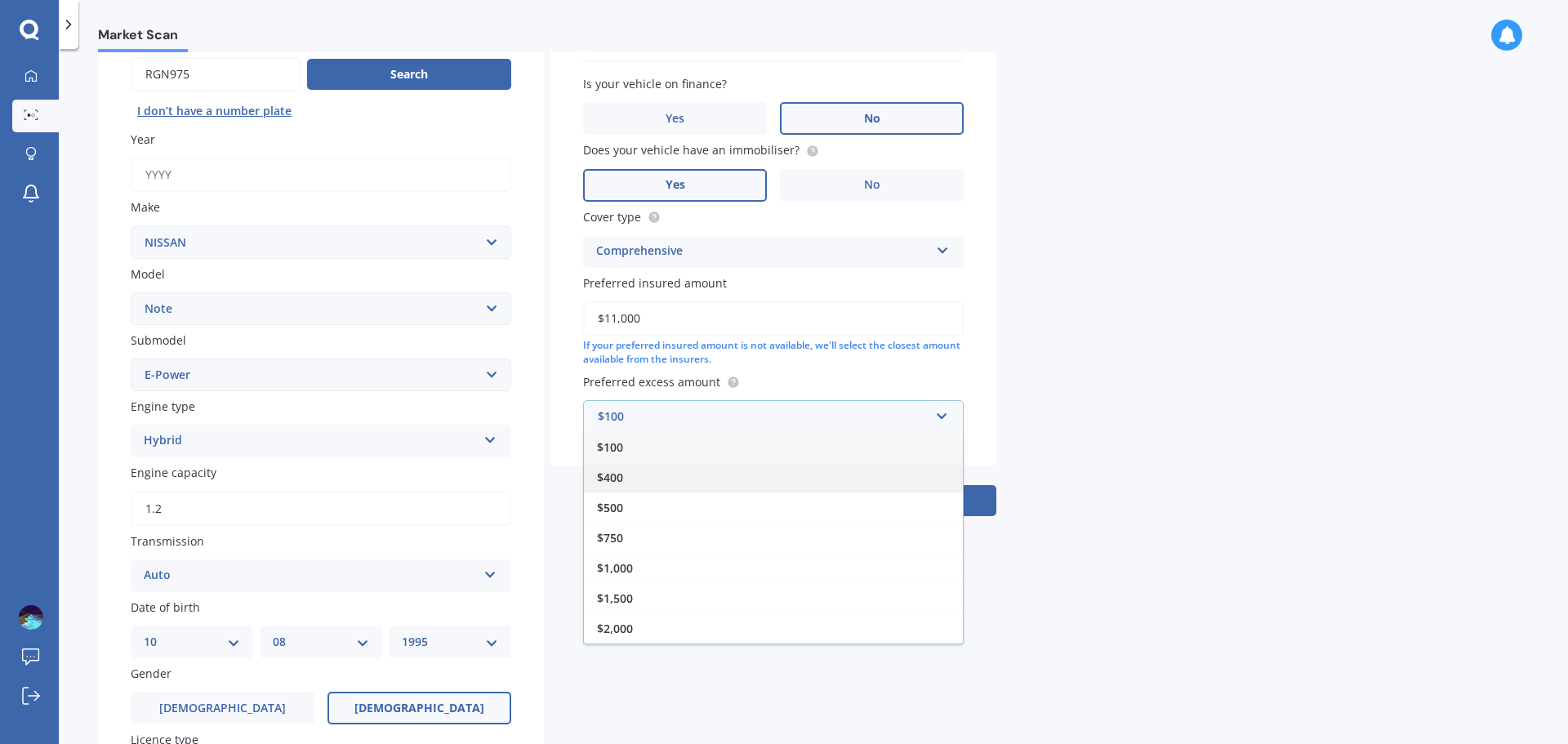
click at [660, 483] on div "$400" at bounding box center [773, 477] width 379 height 30
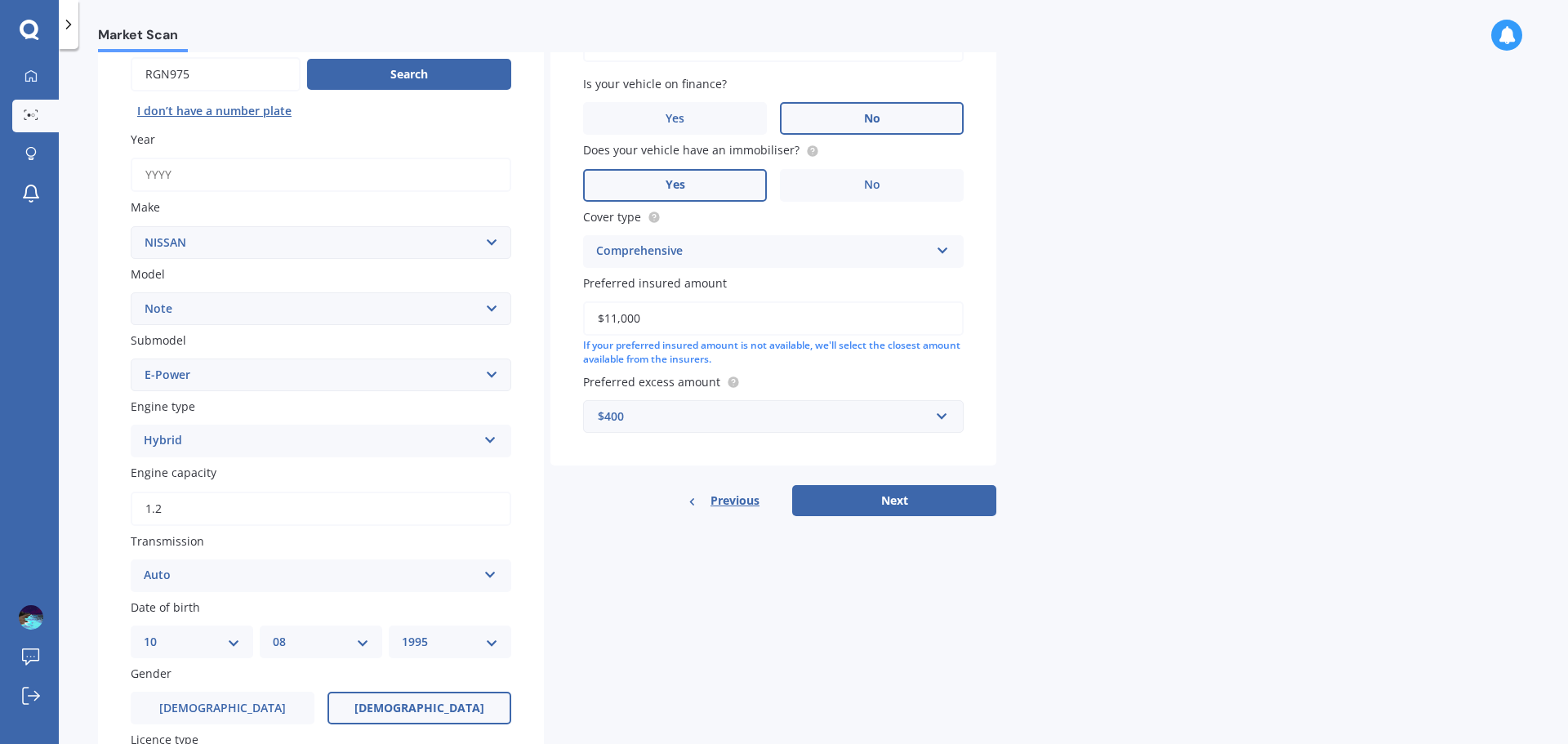
click at [871, 498] on button "Next" at bounding box center [893, 501] width 204 height 31
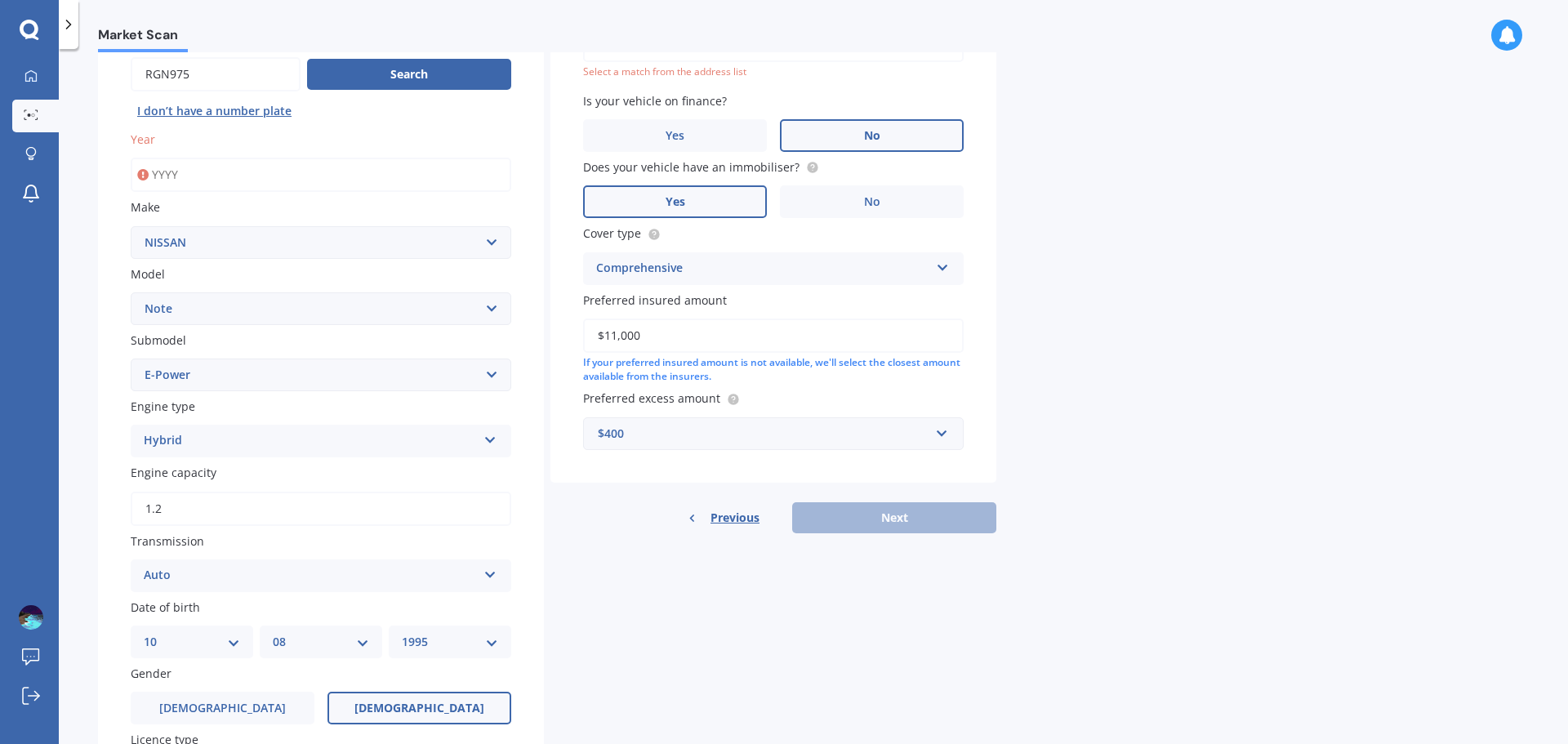
click at [368, 168] on input "Year" at bounding box center [321, 174] width 380 height 34
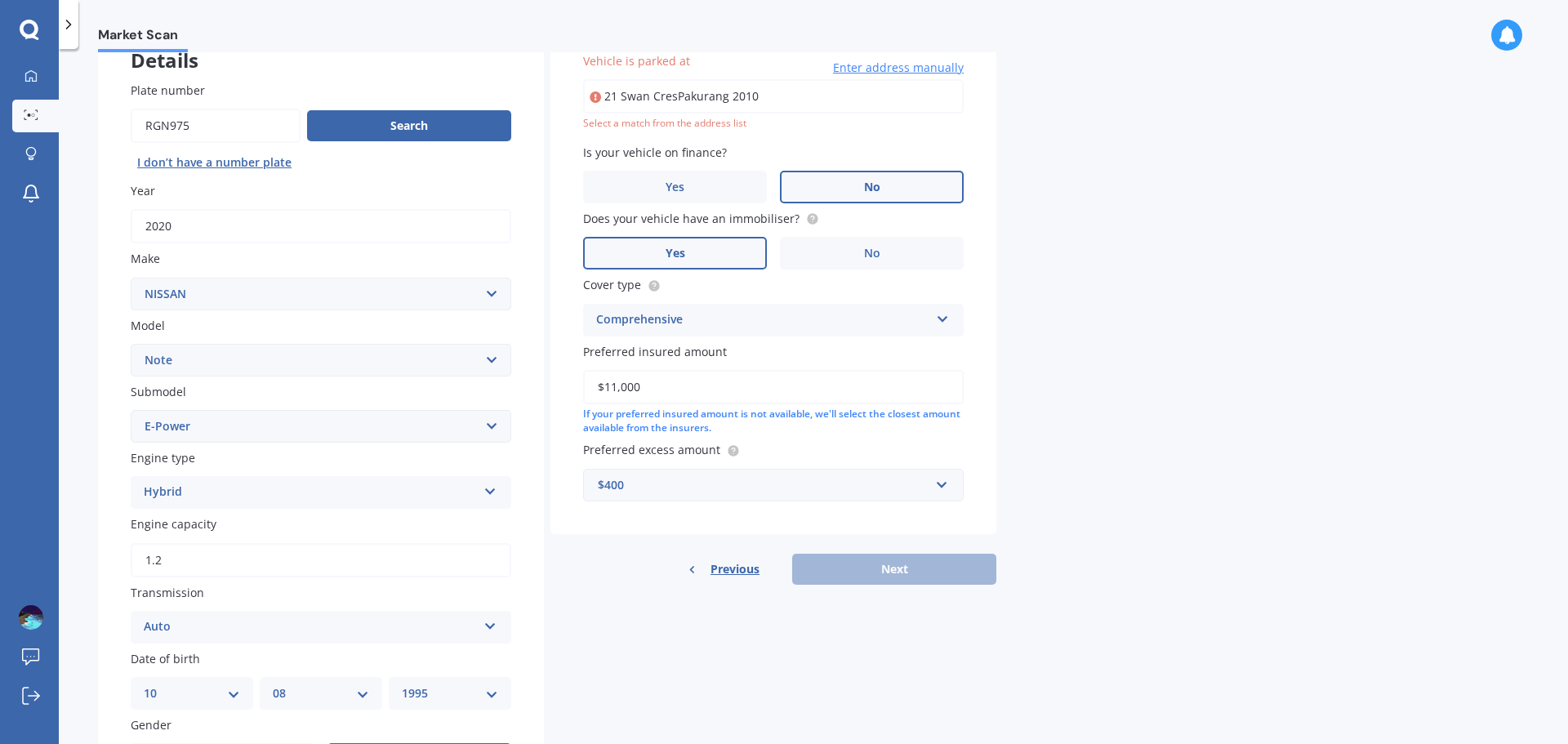
type input "2020"
click at [1085, 496] on div "Market Scan Vehicle Market Scan 70 % We just need a few more details to provide…" at bounding box center [812, 399] width 1508 height 695
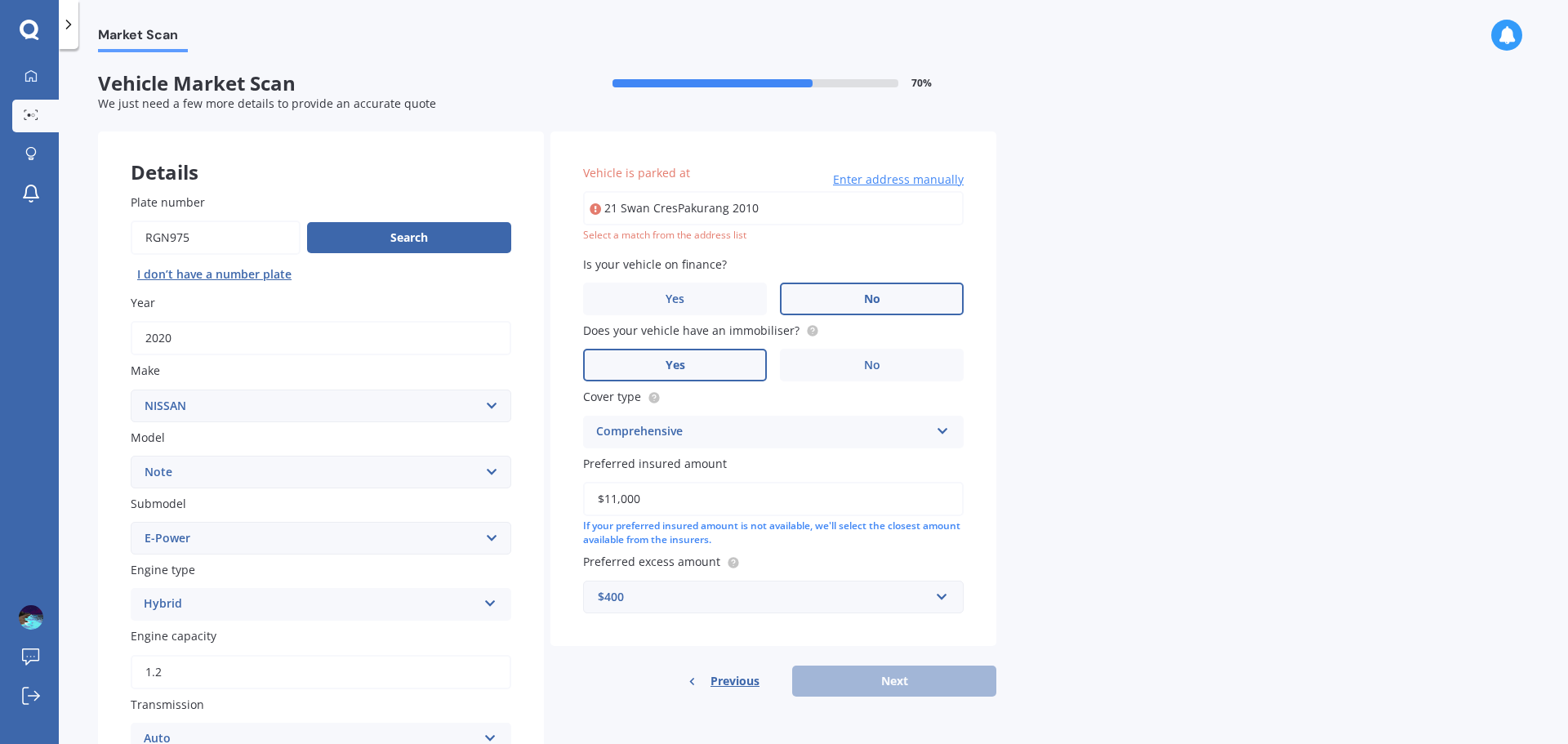
click at [805, 205] on input "21 Swan CresPakurang 2010" at bounding box center [772, 207] width 380 height 34
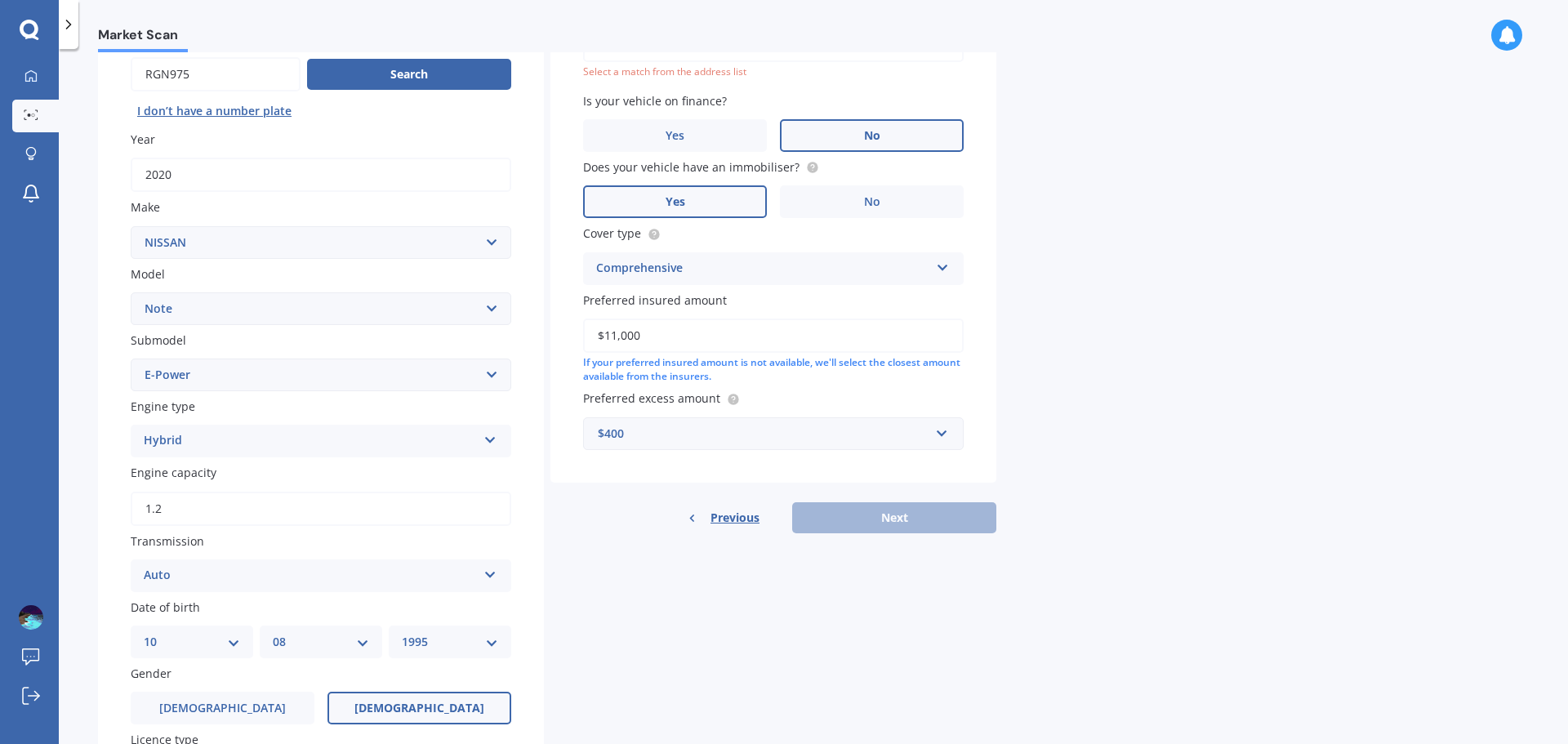
click at [825, 525] on div "Previous Next" at bounding box center [773, 518] width 446 height 31
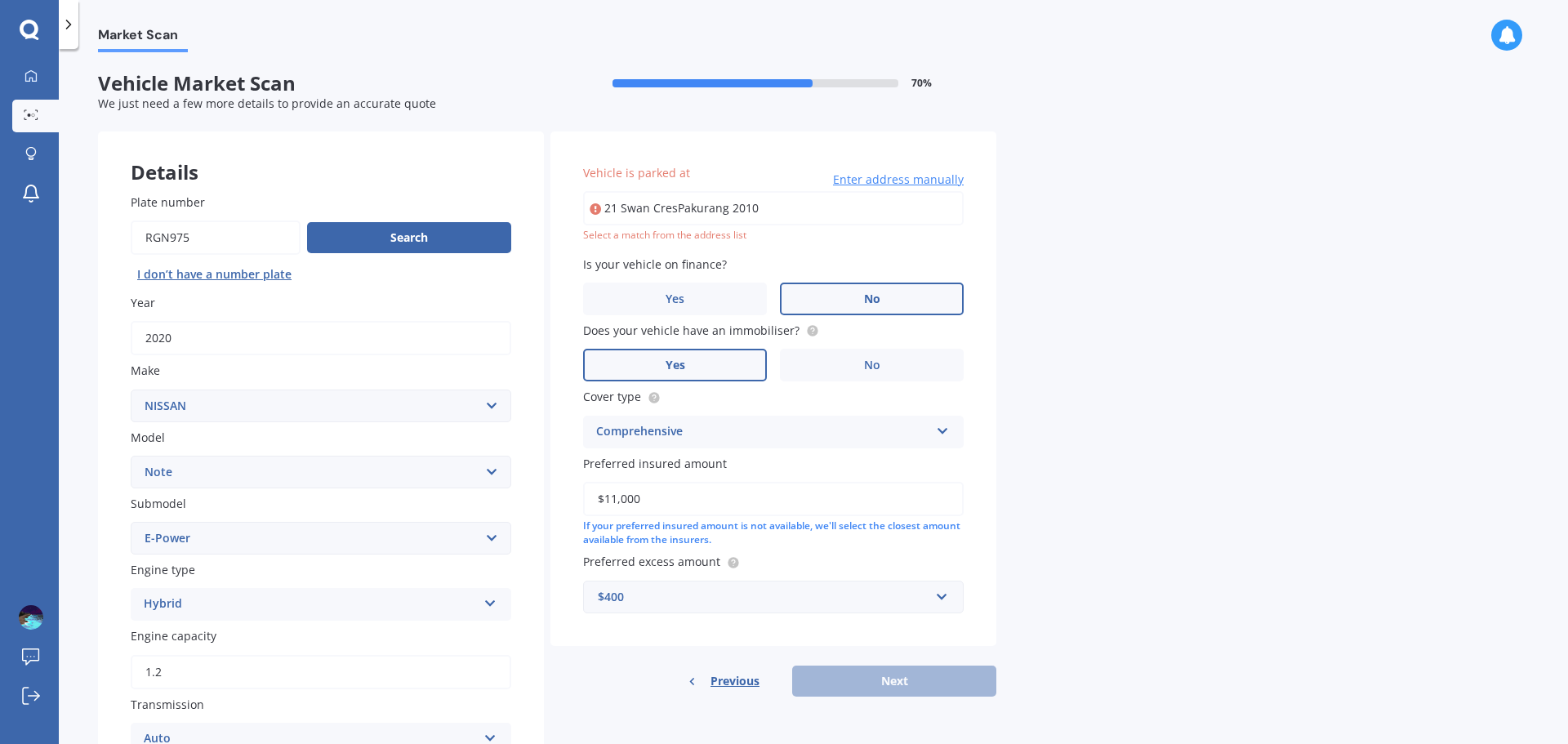
click at [770, 213] on input "21 Swan CresPakurang 2010" at bounding box center [772, 207] width 380 height 34
click at [772, 205] on input "21 Swan CresPakurang 2010" at bounding box center [772, 207] width 380 height 34
drag, startPoint x: 784, startPoint y: 205, endPoint x: 675, endPoint y: 211, distance: 109.2
click at [675, 211] on input "21 Swan CresPakurang 2010" at bounding box center [772, 207] width 380 height 34
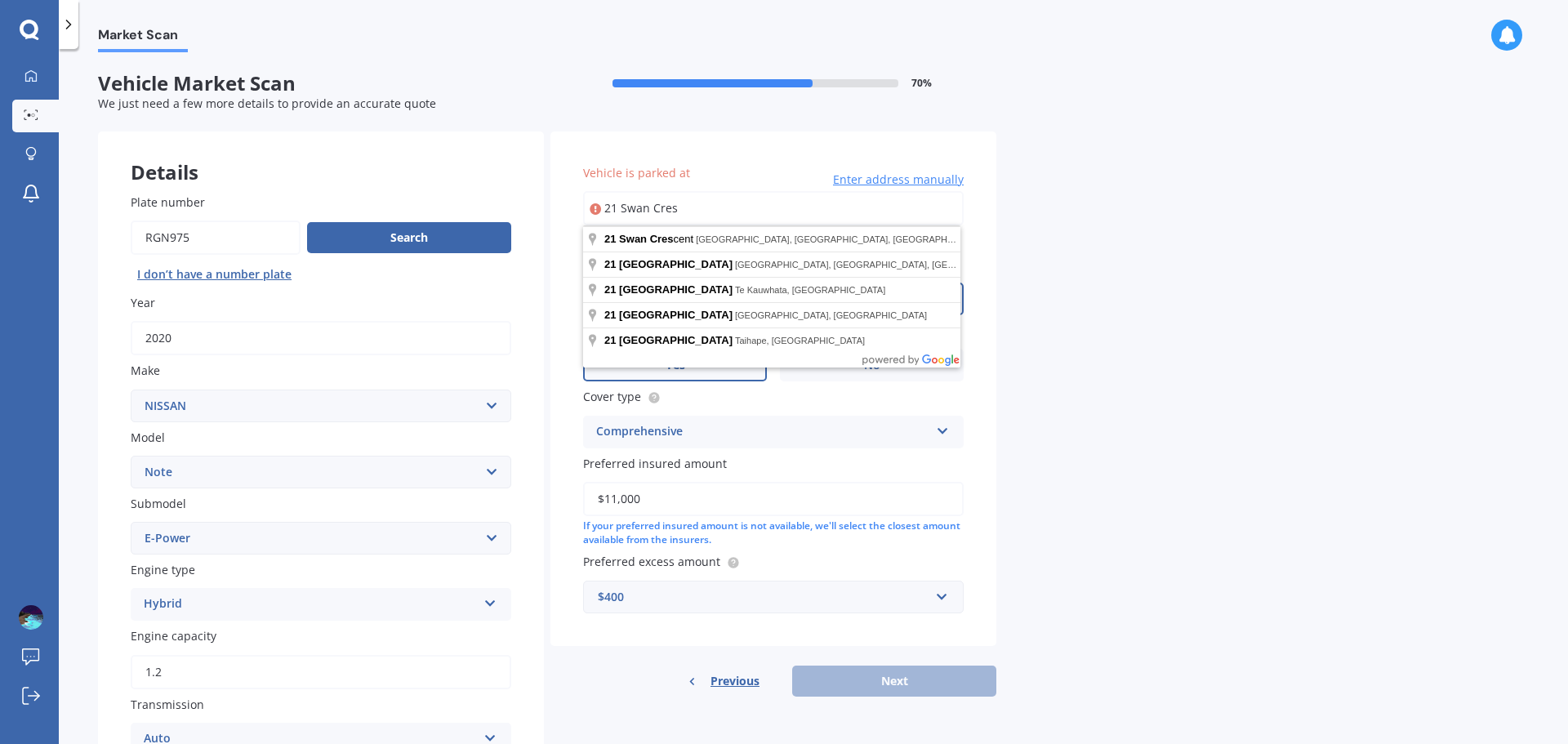
click at [814, 203] on input "21 Swan Cres" at bounding box center [772, 207] width 380 height 34
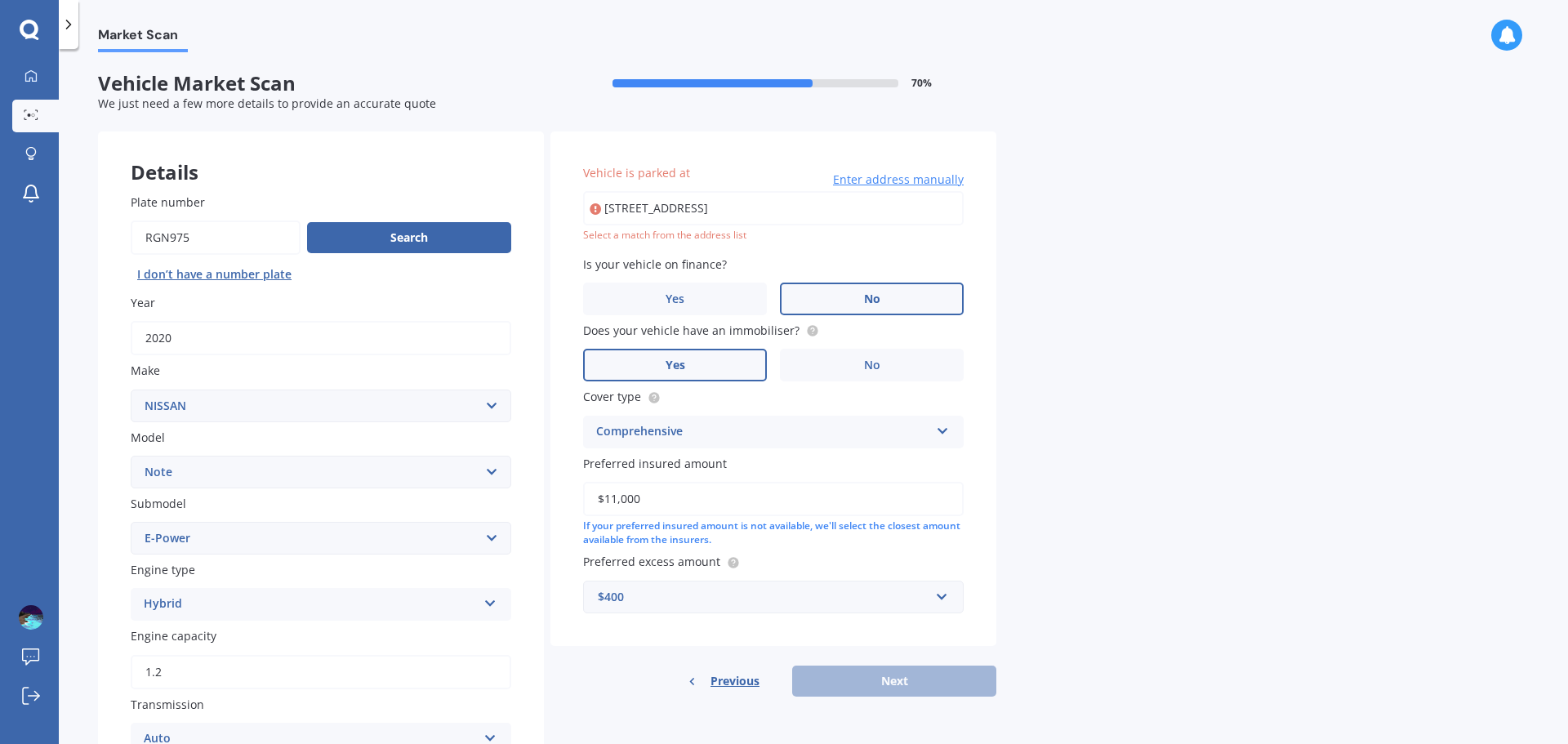
type input "[STREET_ADDRESS] 2010"
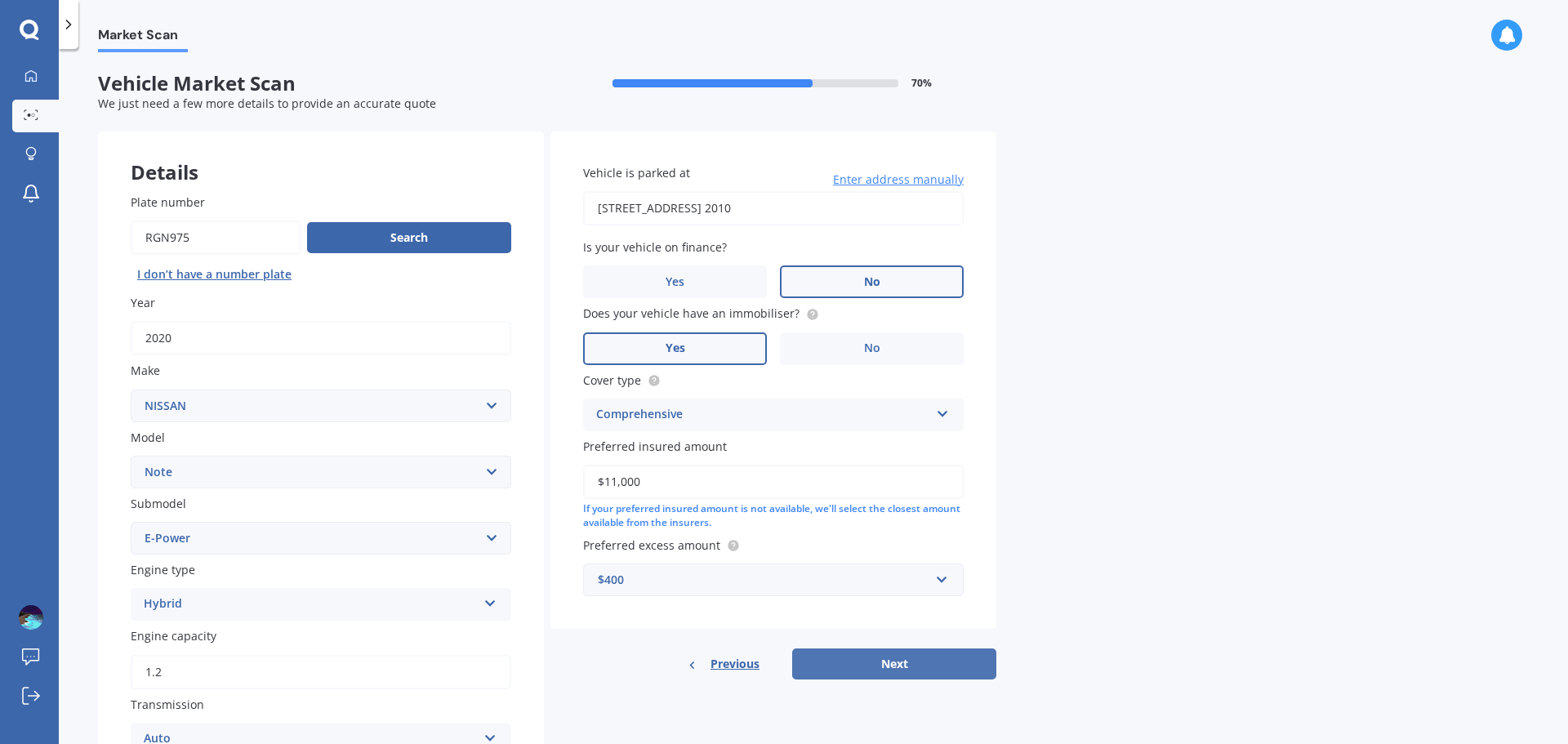
click at [837, 669] on button "Next" at bounding box center [893, 664] width 204 height 31
select select "10"
select select "08"
select select "1995"
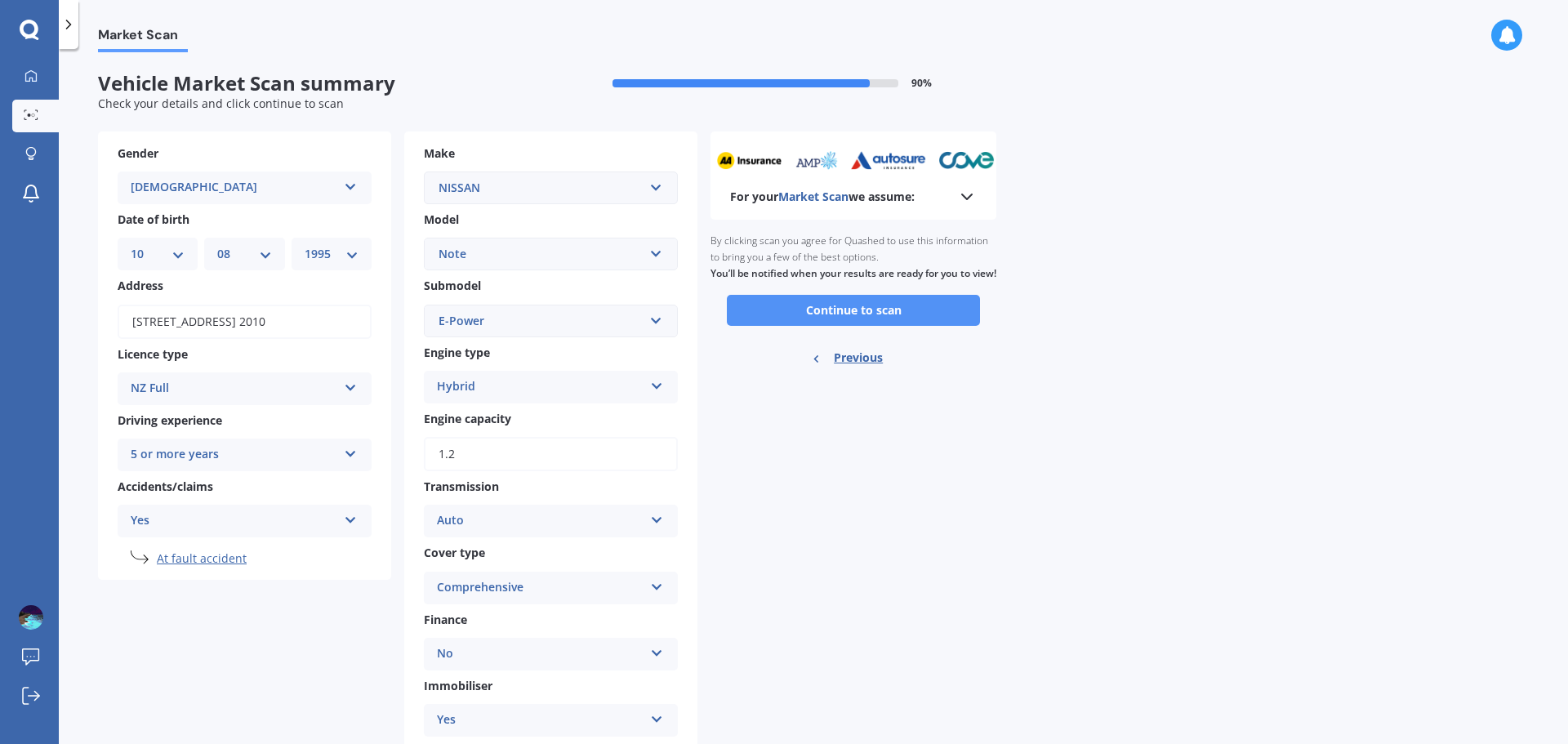
click at [827, 326] on button "Continue to scan" at bounding box center [852, 311] width 253 height 31
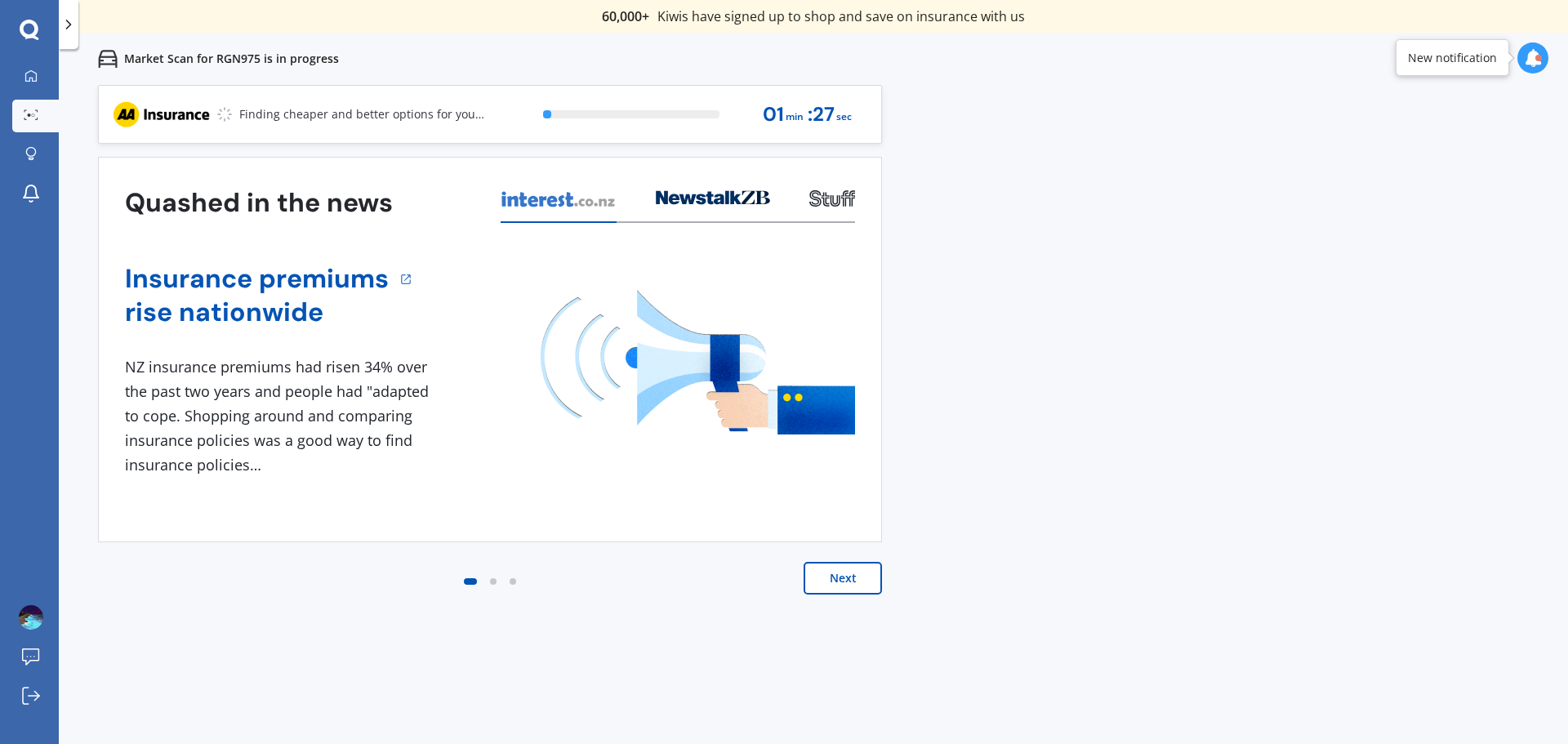
click at [836, 593] on button "Next" at bounding box center [843, 578] width 78 height 32
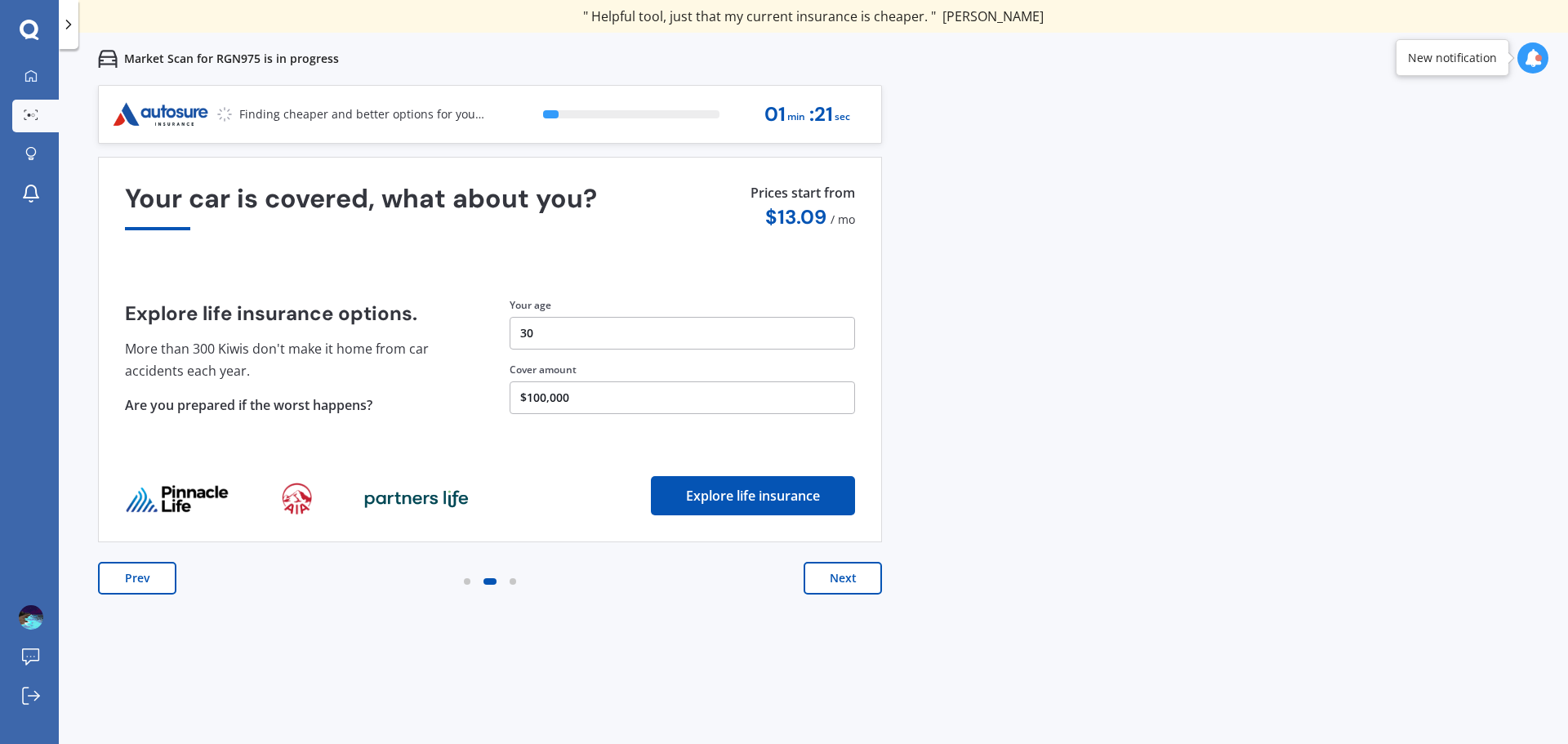
click at [131, 576] on button "Prev" at bounding box center [137, 578] width 78 height 32
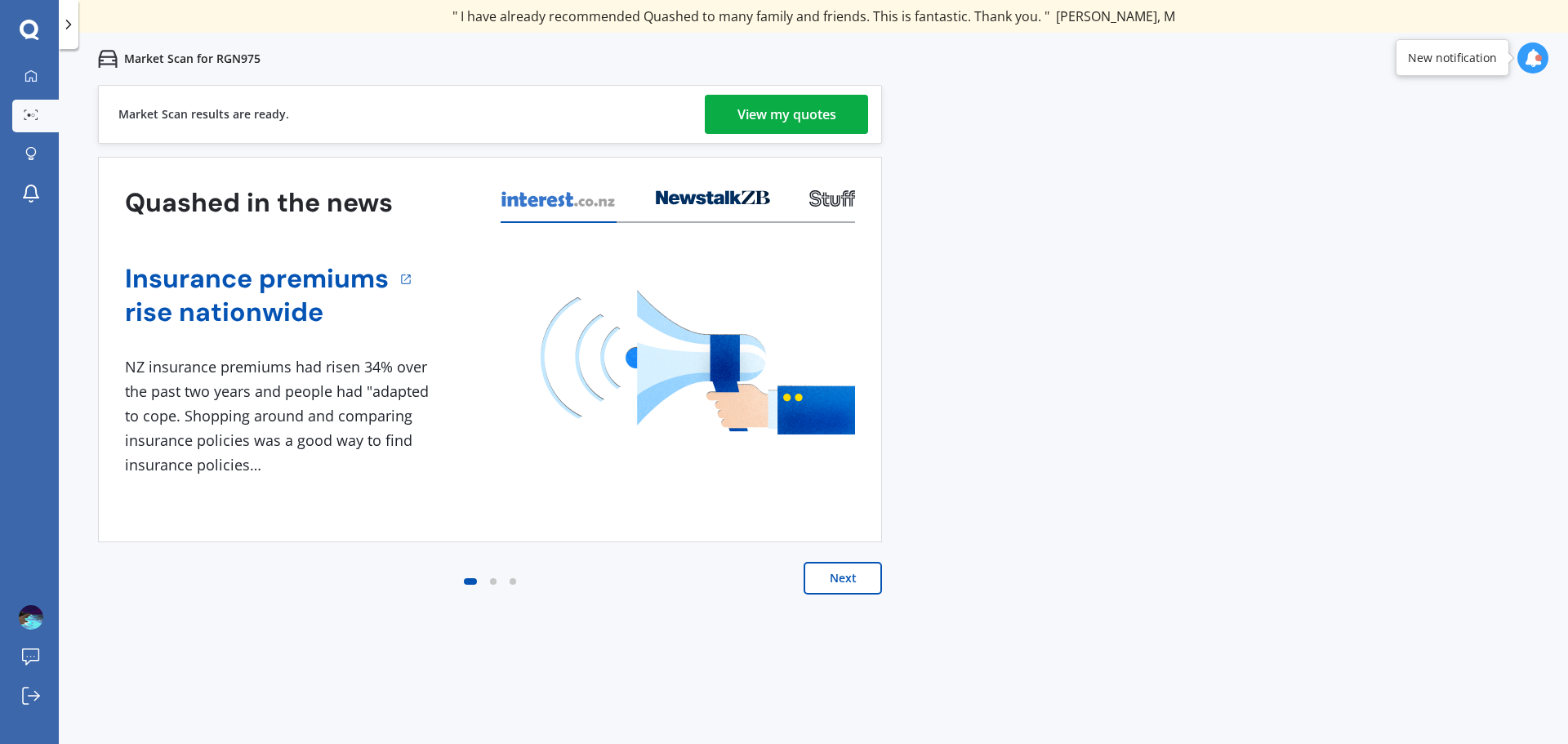
click at [1374, 377] on div "Previous 60,000+ Kiwis have signed up to shop and save on insurance with us " H…" at bounding box center [812, 457] width 1508 height 744
click at [1424, 359] on div "Previous 60,000+ Kiwis have signed up to shop and save on insurance with us " H…" at bounding box center [812, 457] width 1508 height 744
click at [794, 117] on div "View my quotes" at bounding box center [786, 114] width 99 height 39
